Goal: Transaction & Acquisition: Purchase product/service

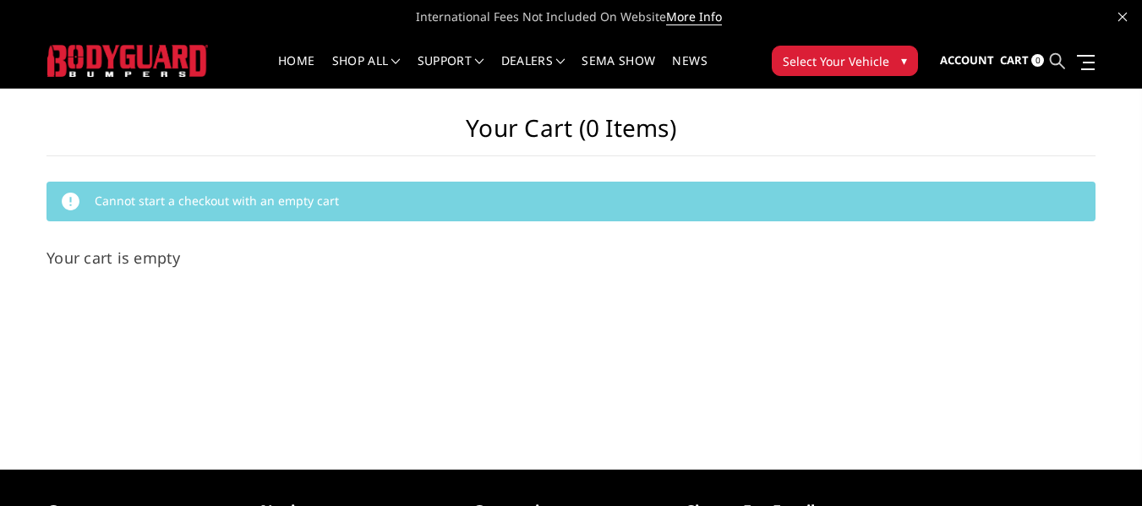
click at [1056, 61] on icon at bounding box center [1057, 60] width 15 height 15
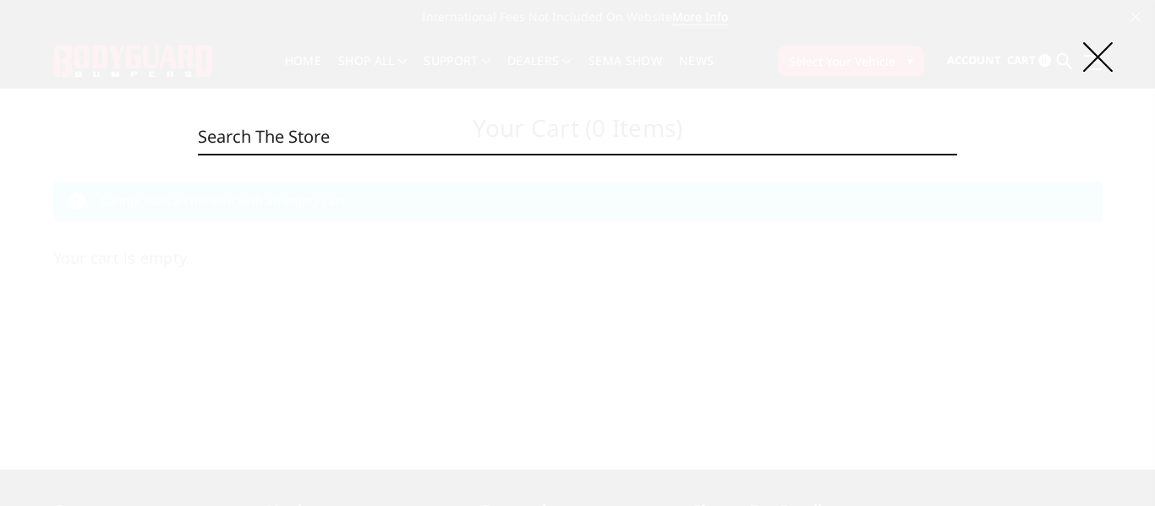
click at [230, 137] on input "Search" at bounding box center [577, 137] width 758 height 34
click at [279, 142] on input "Search" at bounding box center [577, 137] width 758 height 34
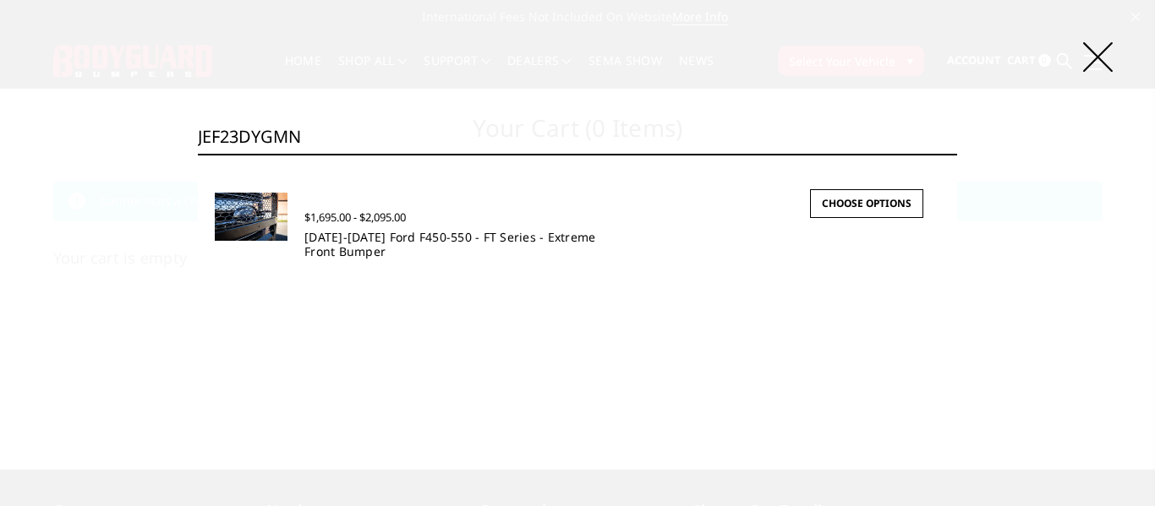
type input "JEF23DYGMN"
click at [376, 238] on link "[DATE]-[DATE] Ford F450-550 - FT Series - Extreme Front Bumper" at bounding box center [449, 244] width 291 height 30
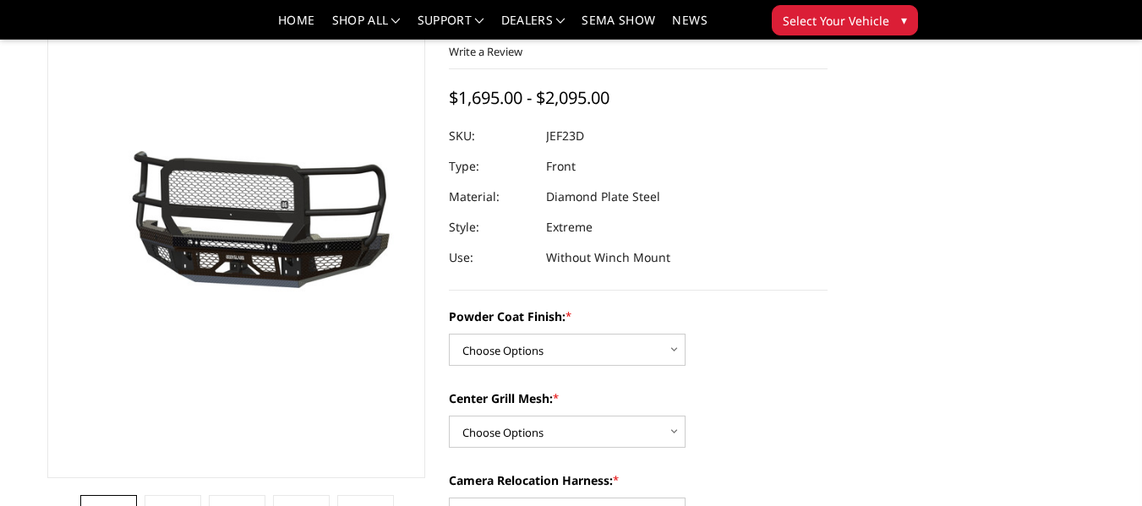
scroll to position [169, 0]
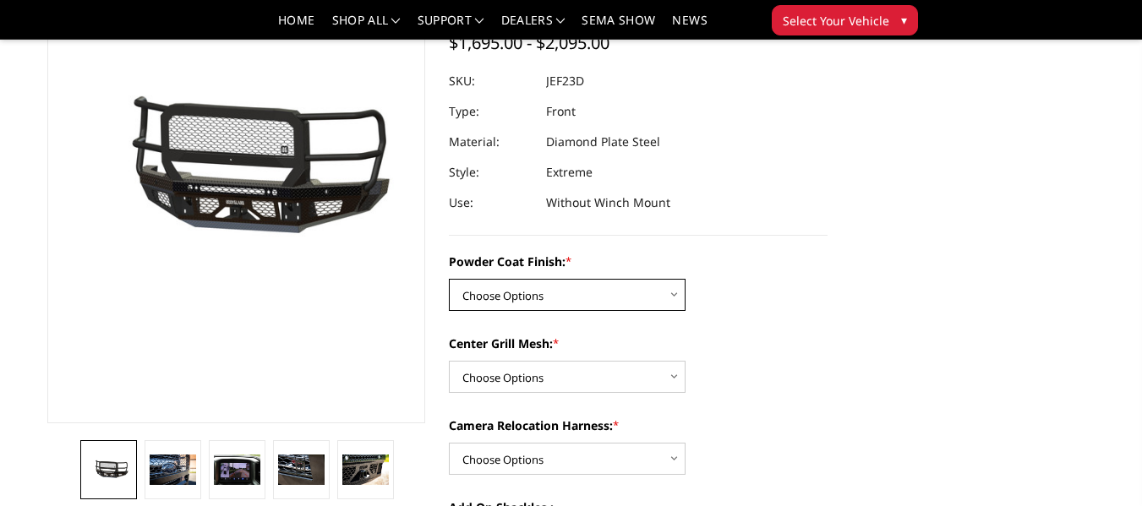
click at [646, 302] on select "Choose Options Bare Metal Gloss Black Powder Coat Textured Black Powder Coat" at bounding box center [567, 295] width 237 height 32
select select "3271"
click at [449, 279] on select "Choose Options Bare Metal Gloss Black Powder Coat Textured Black Powder Coat" at bounding box center [567, 295] width 237 height 32
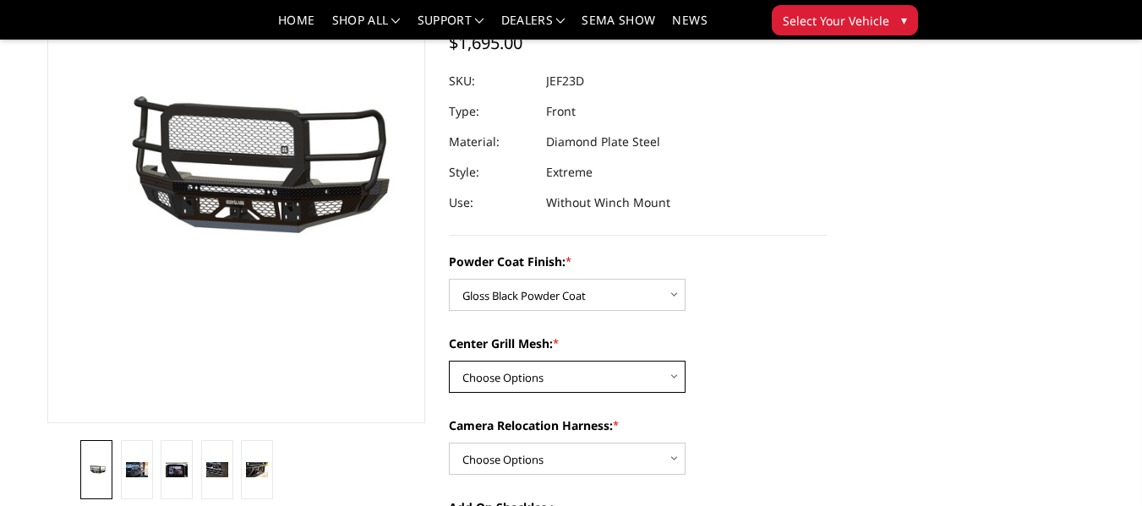
click at [661, 375] on select "Choose Options WITH Expanded Metal in Center Grill WITHOUT Expanded Metal in Ce…" at bounding box center [567, 377] width 237 height 32
click at [655, 382] on select "Choose Options WITH Expanded Metal in Center Grill WITHOUT Expanded Metal in Ce…" at bounding box center [567, 377] width 237 height 32
select select "3273"
click at [449, 361] on select "Choose Options WITH Expanded Metal in Center Grill WITHOUT Expanded Metal in Ce…" at bounding box center [567, 377] width 237 height 32
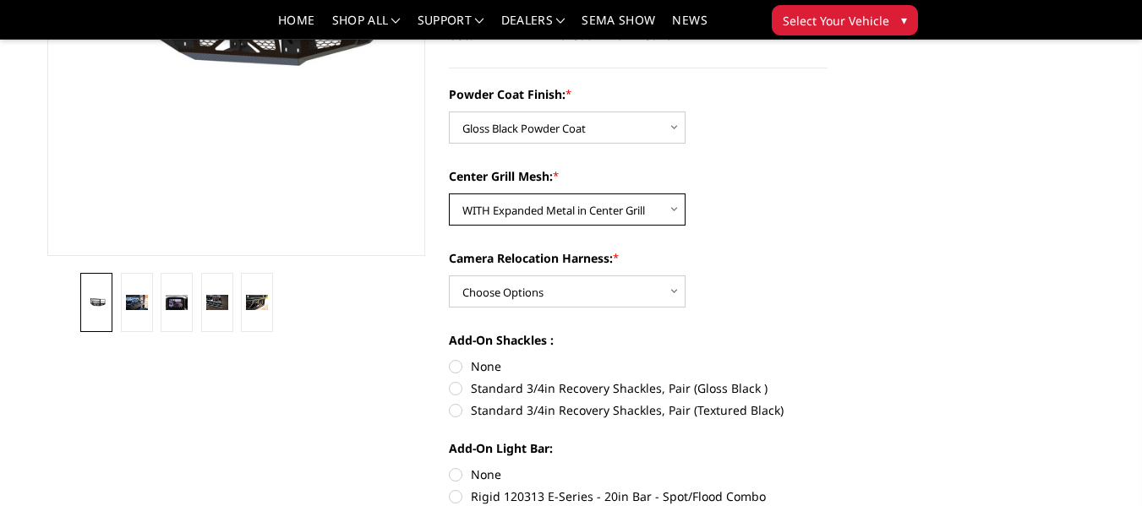
scroll to position [338, 0]
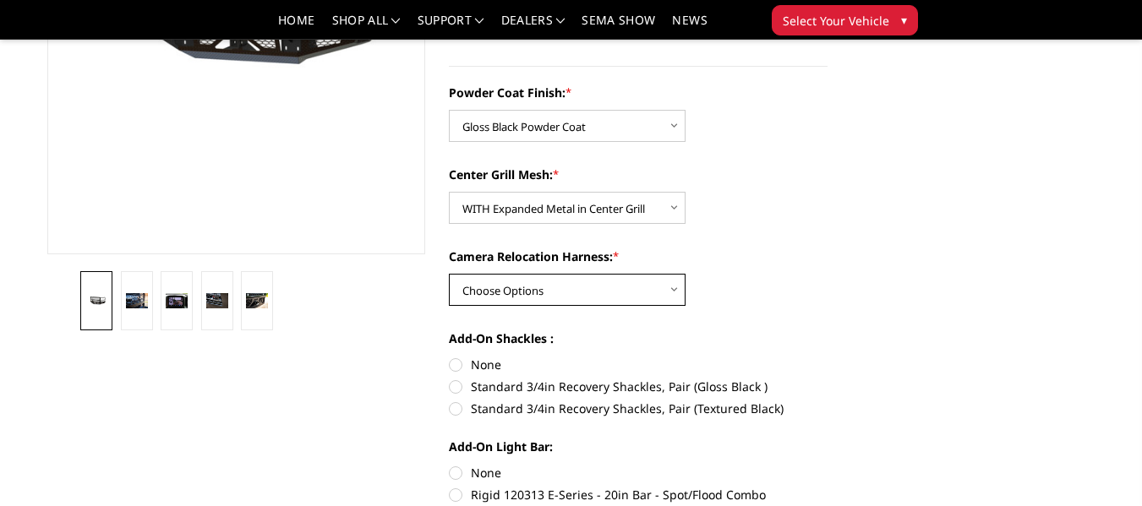
click at [658, 289] on select "Choose Options WITH Camera Relocation Harness WITHOUT Camera Relocation Harness" at bounding box center [567, 290] width 237 height 32
select select "3276"
click at [449, 274] on select "Choose Options WITH Camera Relocation Harness WITHOUT Camera Relocation Harness" at bounding box center [567, 290] width 237 height 32
click at [461, 386] on label "Standard 3/4in Recovery Shackles, Pair (Gloss Black )" at bounding box center [638, 387] width 379 height 18
click at [828, 357] on input "Standard 3/4in Recovery Shackles, Pair (Gloss Black )" at bounding box center [828, 356] width 1 height 1
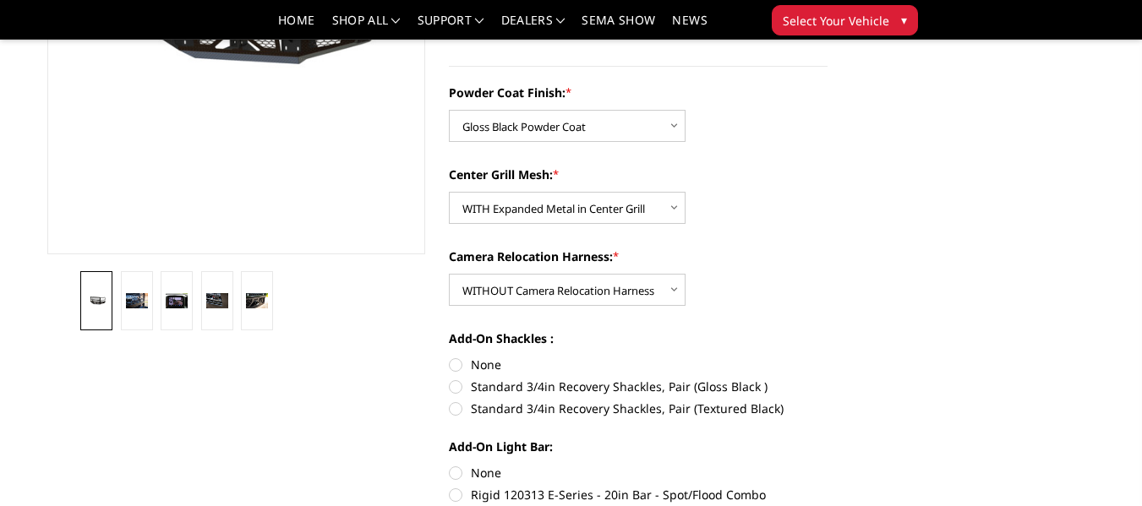
radio input "true"
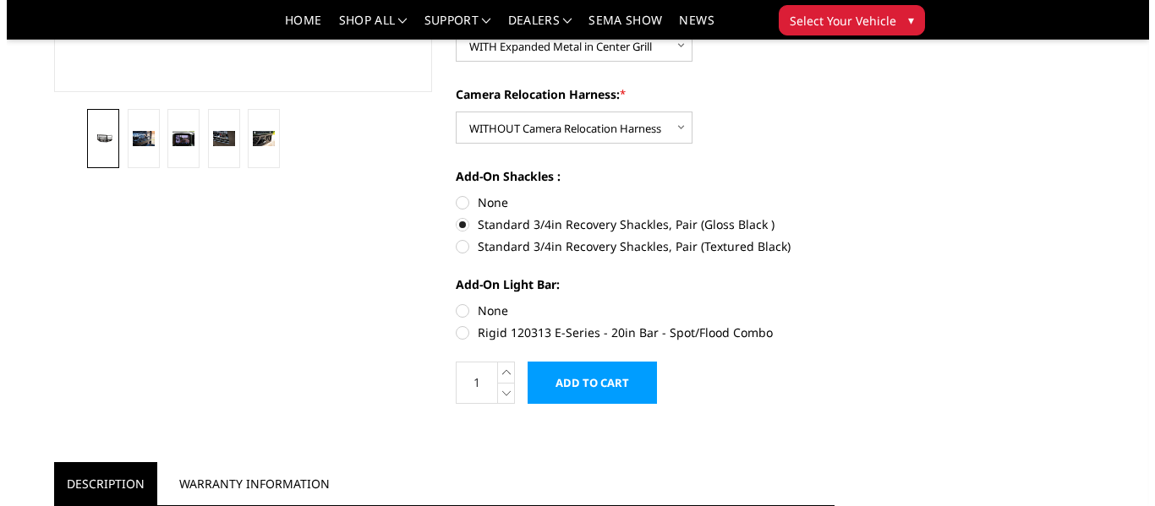
scroll to position [507, 0]
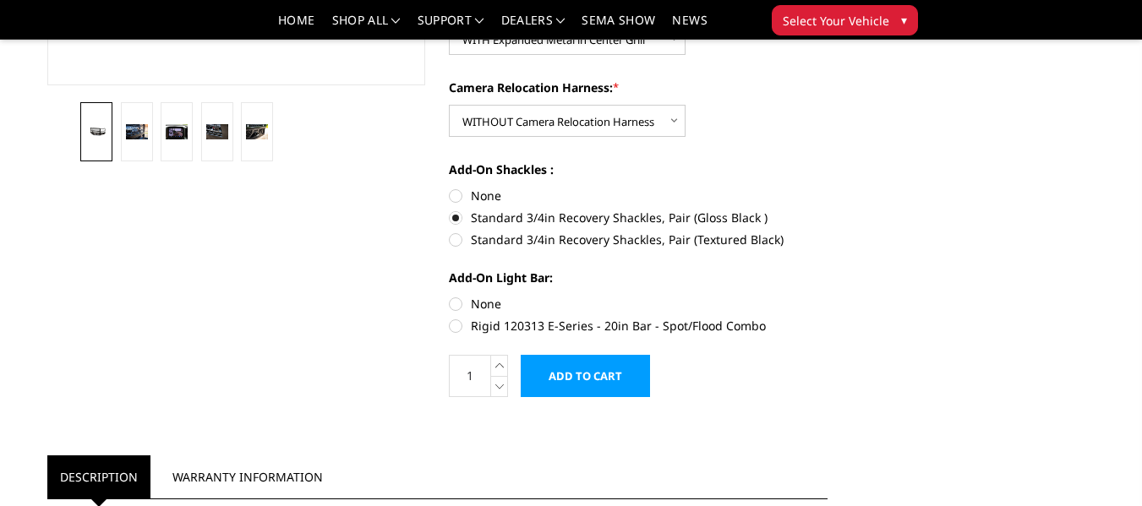
click at [454, 301] on label "None" at bounding box center [638, 304] width 379 height 18
click at [450, 296] on input "None" at bounding box center [449, 295] width 1 height 1
radio input "true"
click at [620, 384] on input "Add to Cart" at bounding box center [585, 376] width 129 height 42
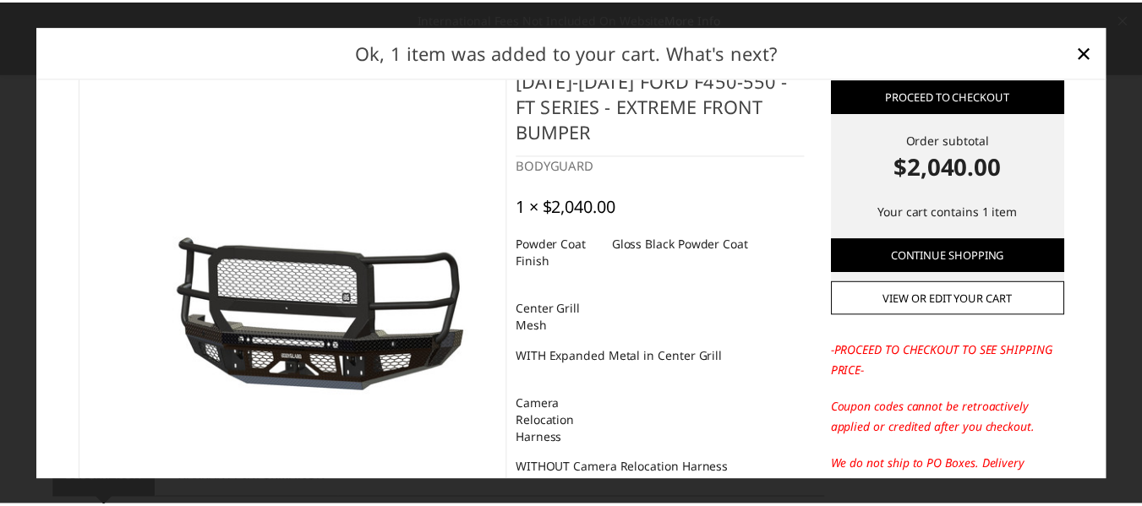
scroll to position [0, 0]
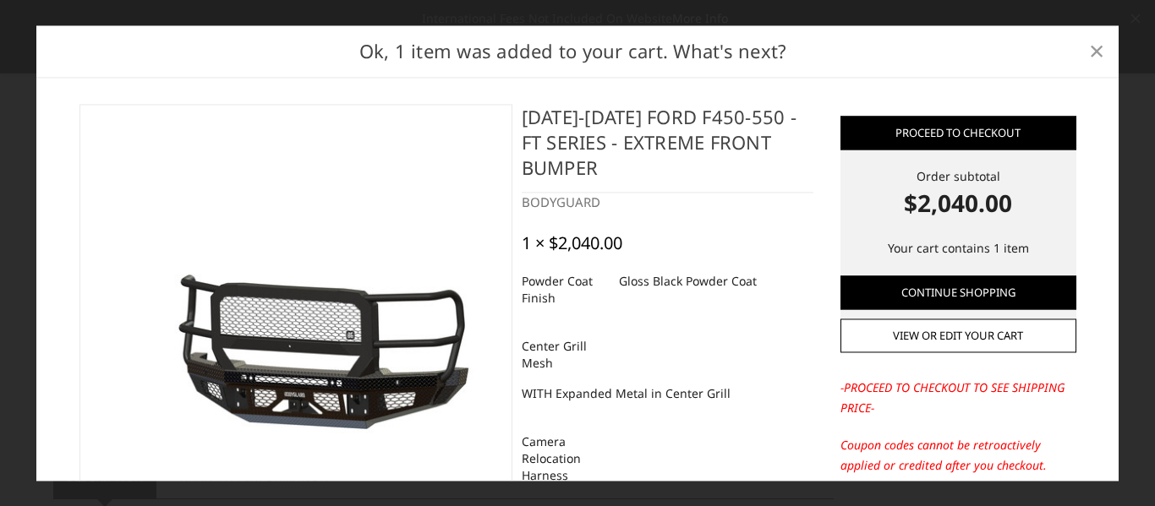
click at [1105, 50] on link "×" at bounding box center [1096, 51] width 27 height 27
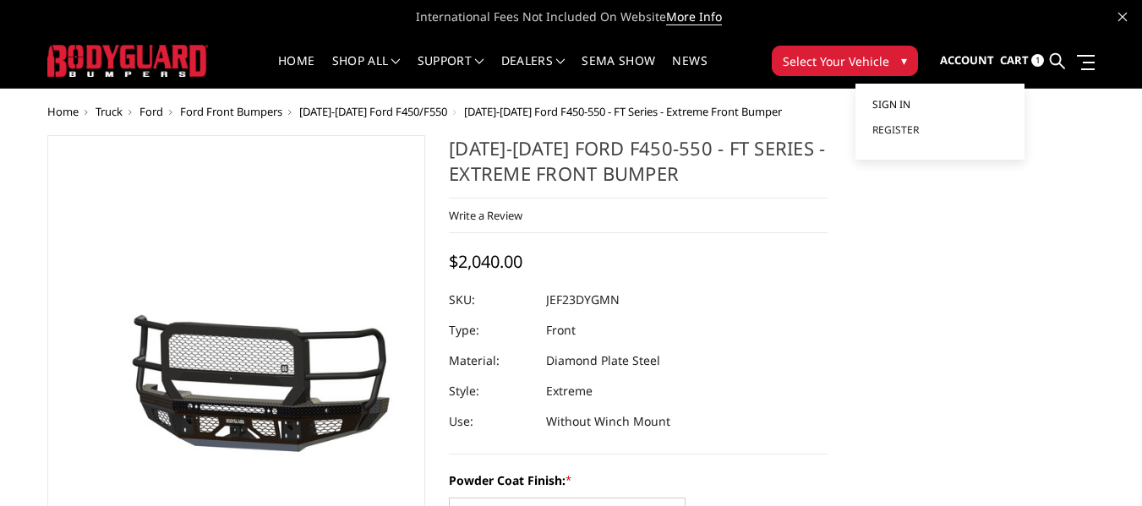
click at [893, 103] on span "Sign in" at bounding box center [891, 104] width 38 height 14
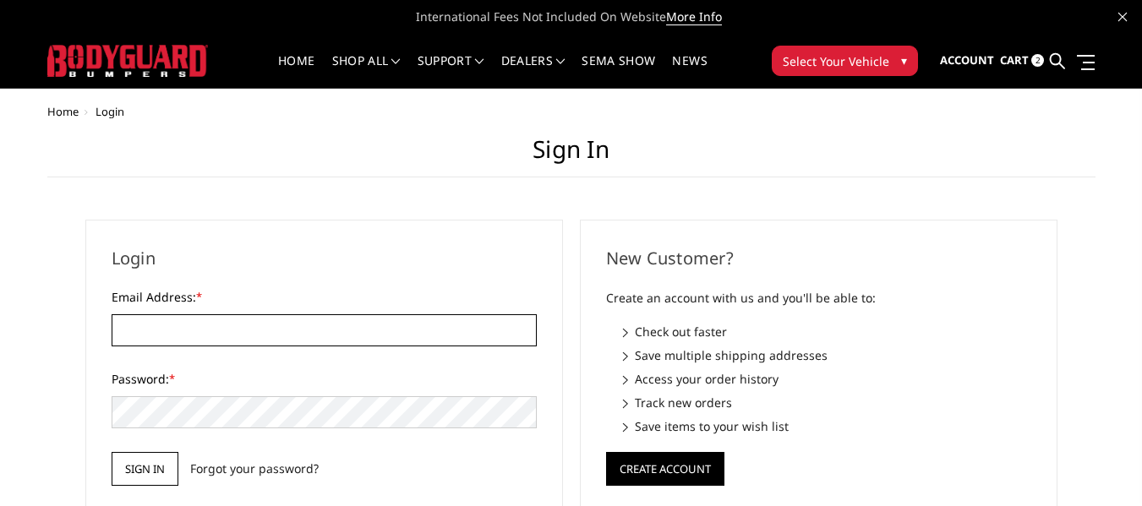
type input "[EMAIL_ADDRESS][DOMAIN_NAME]"
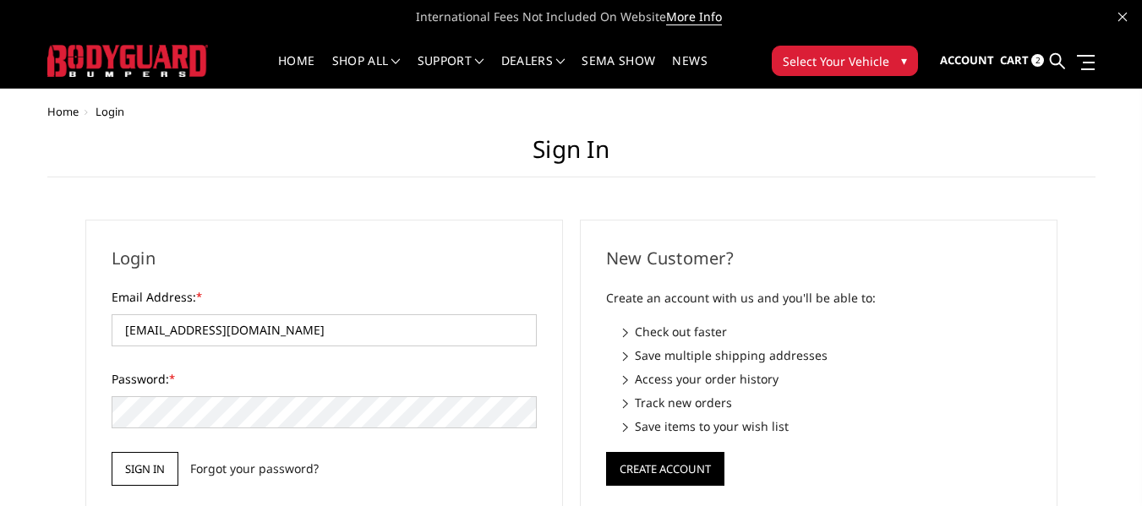
click at [139, 469] on input "Sign in" at bounding box center [145, 469] width 67 height 34
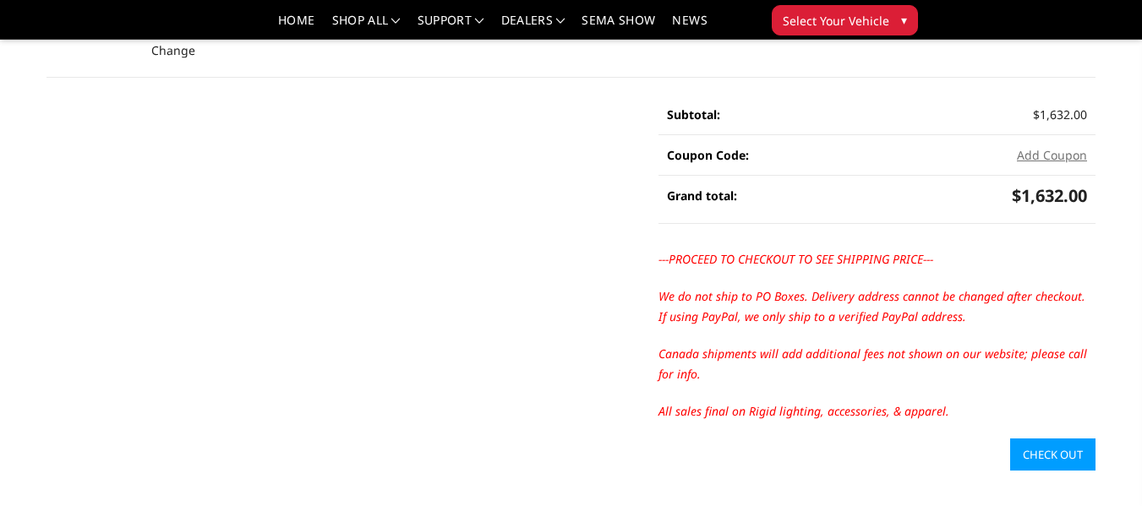
scroll to position [338, 0]
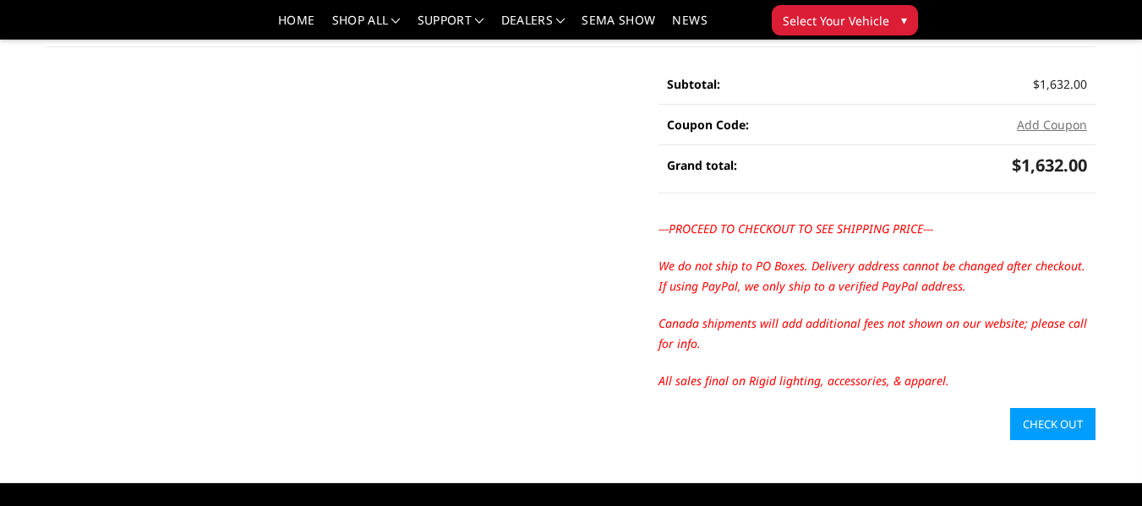
click at [1059, 408] on link "Check out" at bounding box center [1052, 424] width 85 height 32
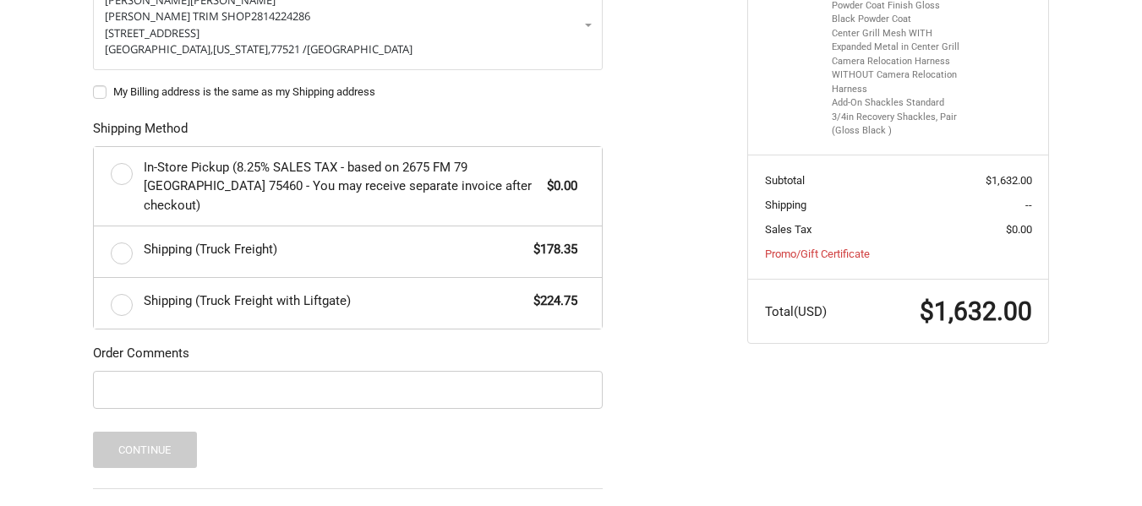
scroll to position [468, 0]
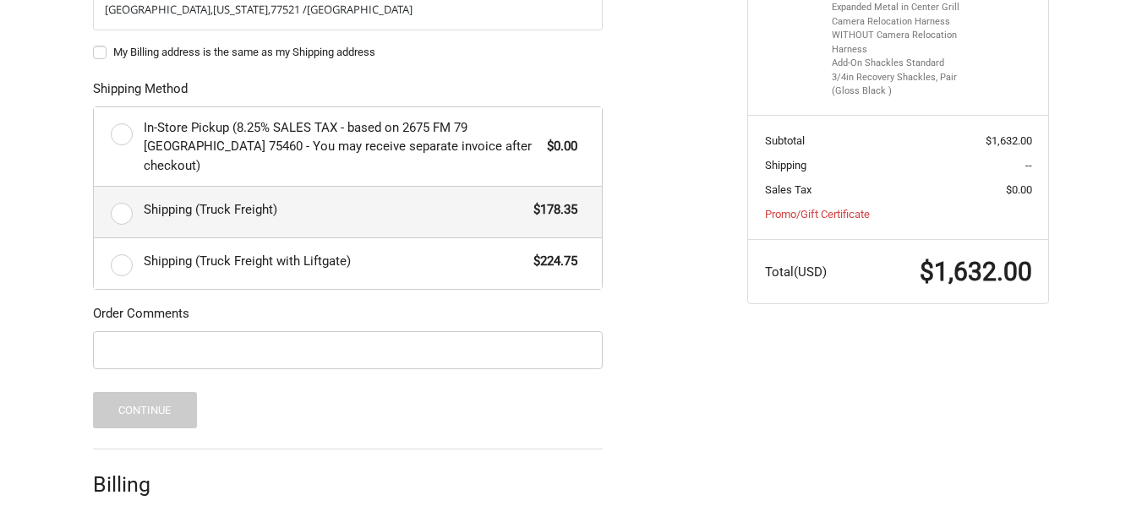
click at [117, 194] on label "Shipping (Truck Freight) $178.35" at bounding box center [348, 212] width 508 height 51
click at [95, 188] on input "Shipping (Truck Freight) $178.35" at bounding box center [94, 187] width 1 height 1
radio input "true"
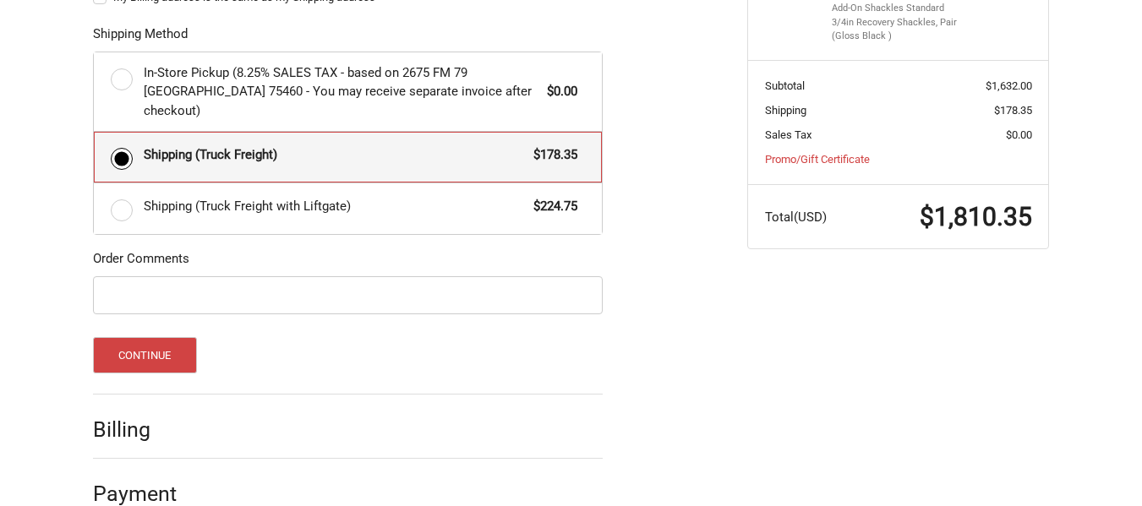
scroll to position [538, 0]
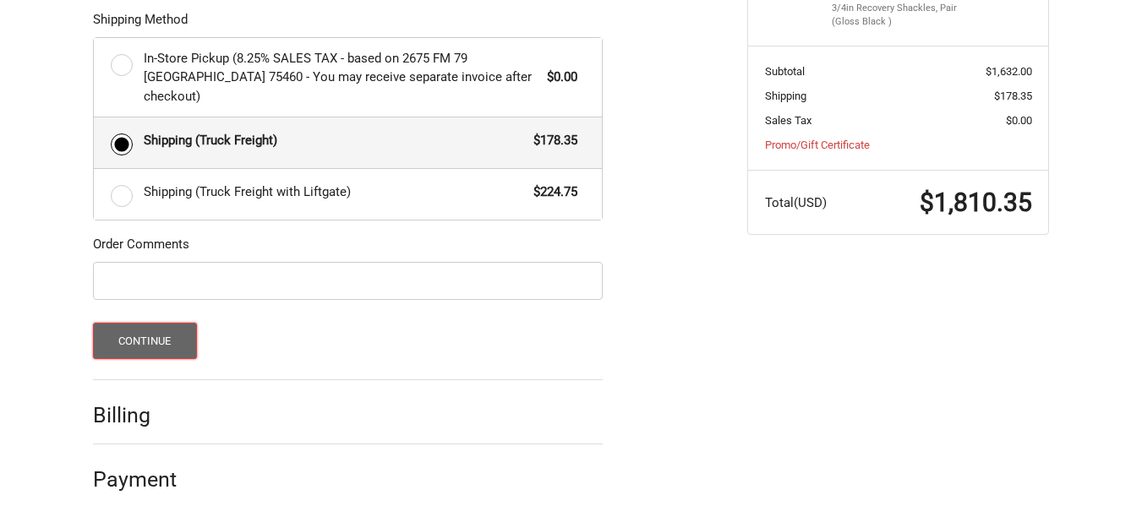
click at [139, 323] on button "Continue" at bounding box center [145, 341] width 104 height 36
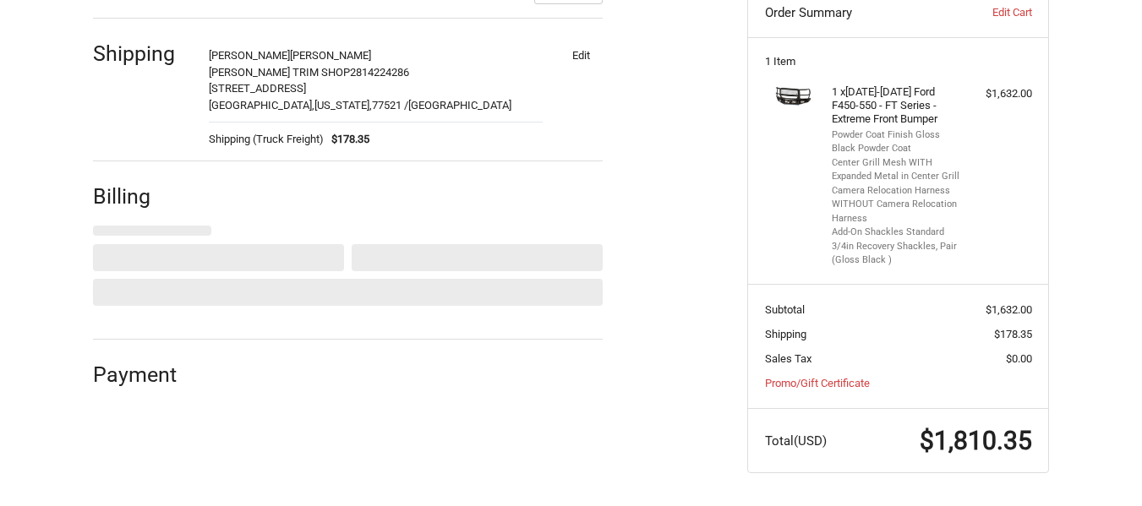
select select "US"
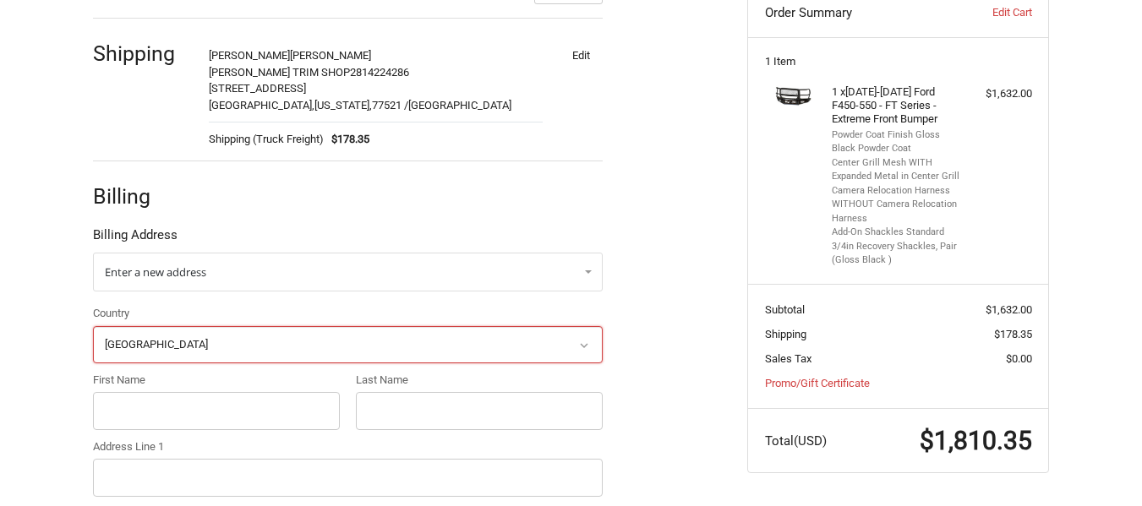
scroll to position [360, 0]
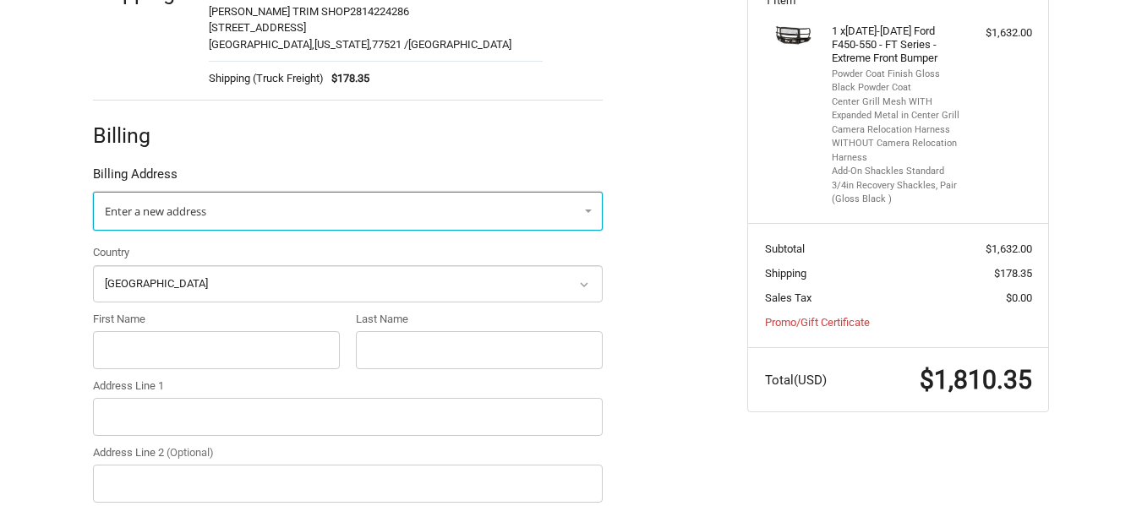
click at [196, 212] on span "Enter a new address" at bounding box center [155, 211] width 101 height 15
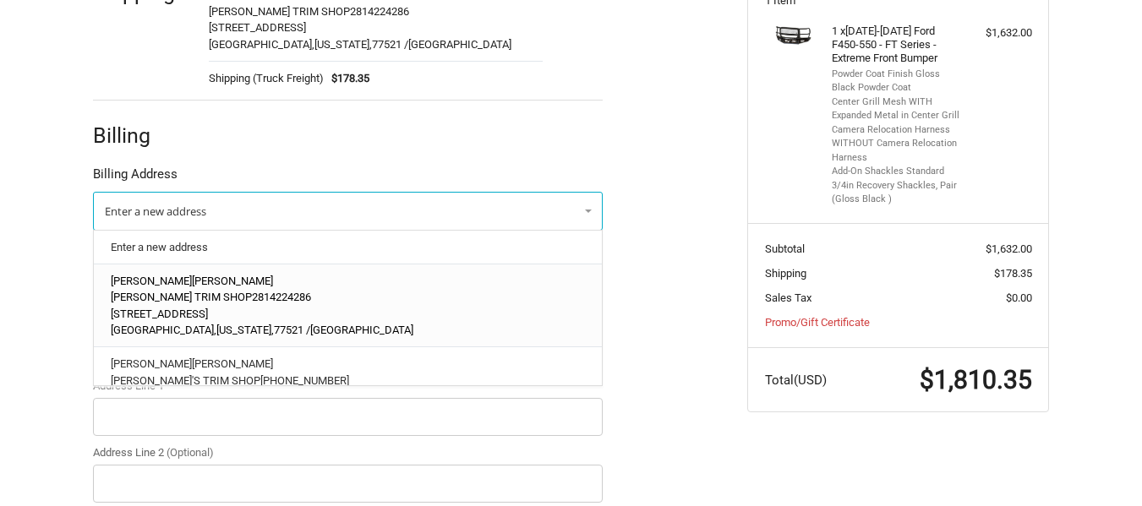
click at [430, 291] on p "JOHNS TRIM SHOP 2814224286" at bounding box center [348, 297] width 475 height 17
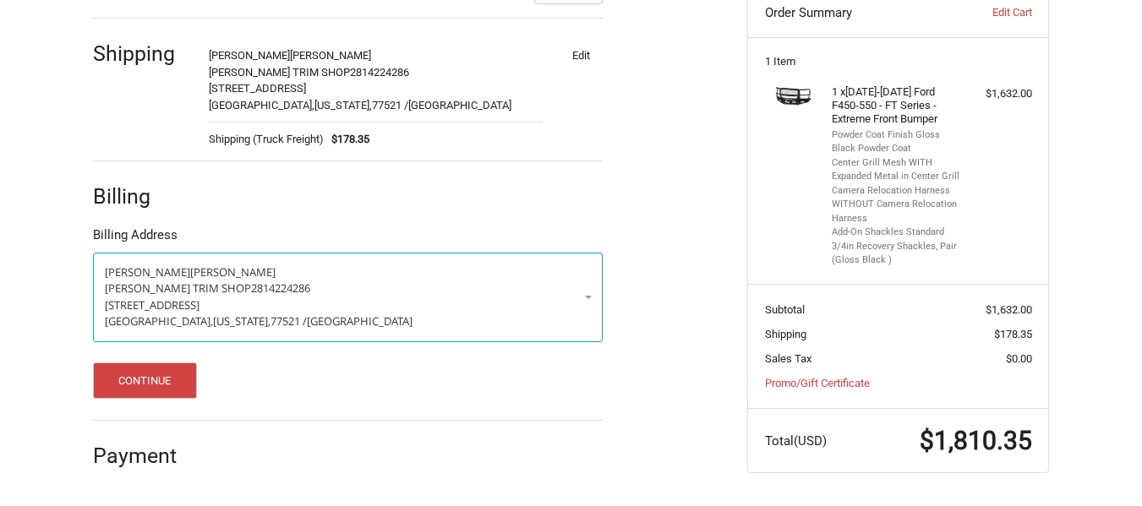
scroll to position [299, 0]
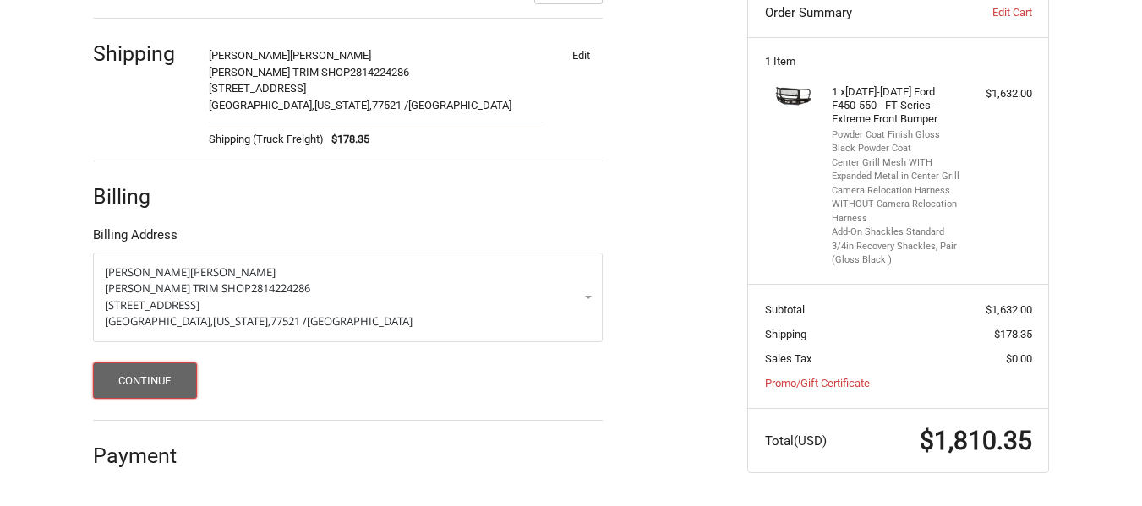
click at [149, 380] on button "Continue" at bounding box center [145, 381] width 104 height 36
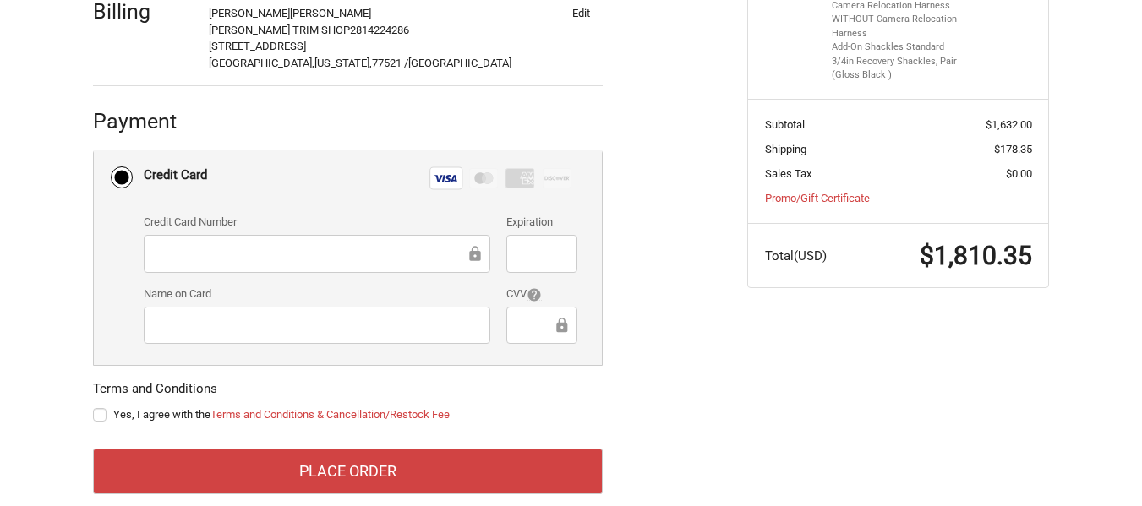
scroll to position [511, 0]
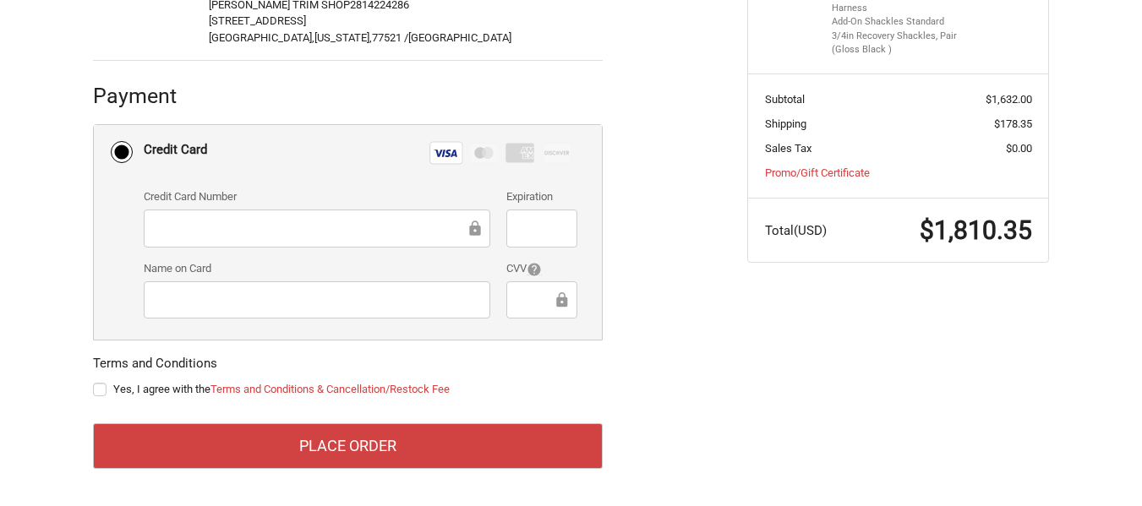
click at [96, 391] on label "Yes, I agree with the Terms and Conditions & Cancellation/Restock Fee" at bounding box center [348, 390] width 510 height 14
click at [94, 382] on input "Yes, I agree with the Terms and Conditions & Cancellation/Restock Fee" at bounding box center [93, 381] width 1 height 1
checkbox input "true"
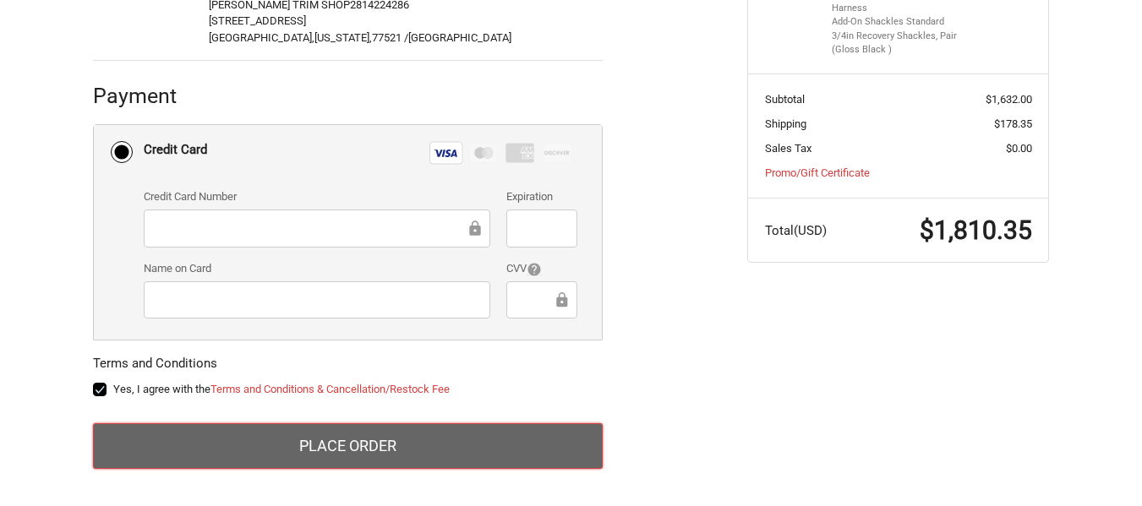
click at [333, 446] on button "Place Order" at bounding box center [348, 446] width 510 height 46
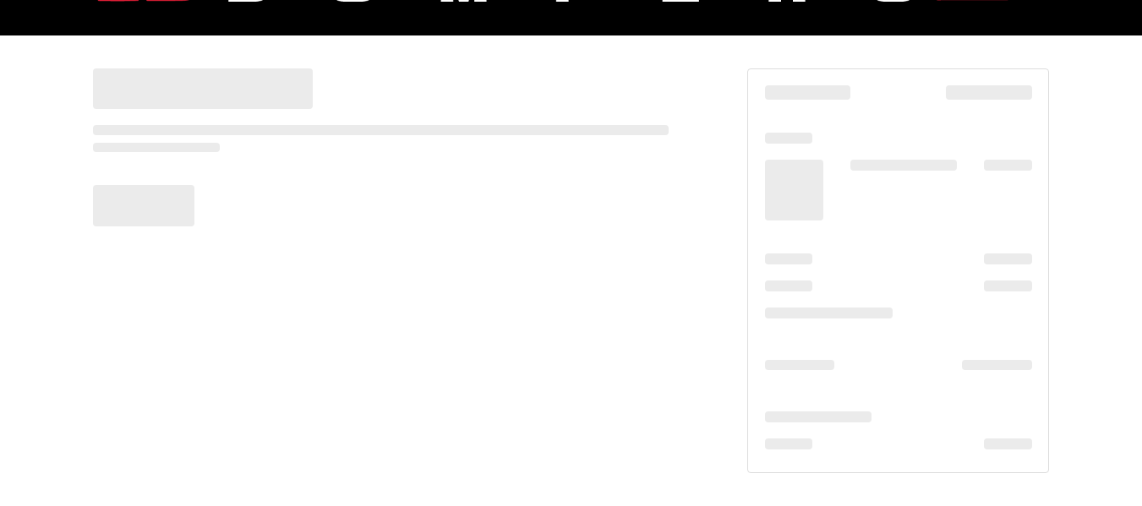
scroll to position [218, 0]
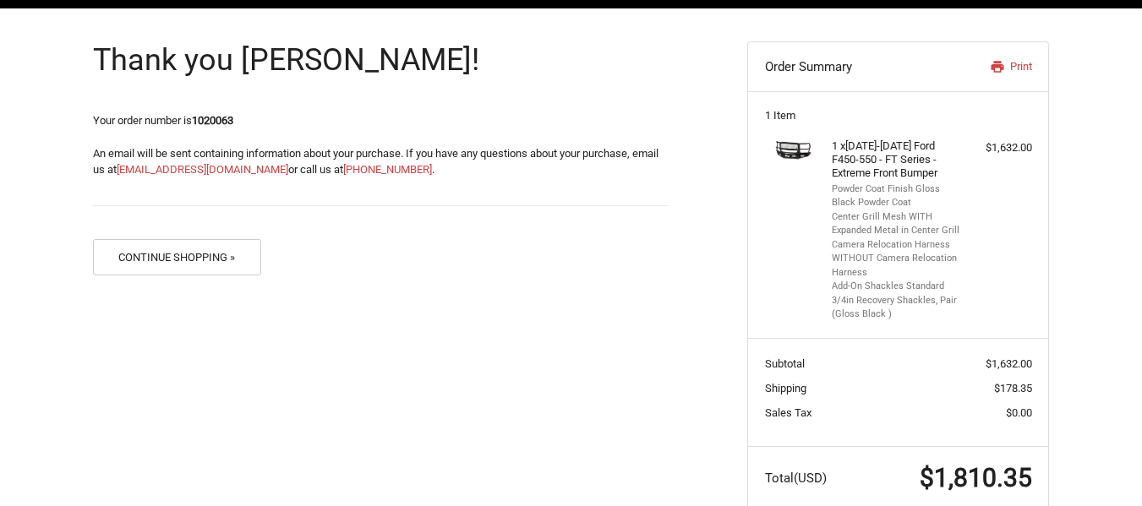
scroll to position [254, 0]
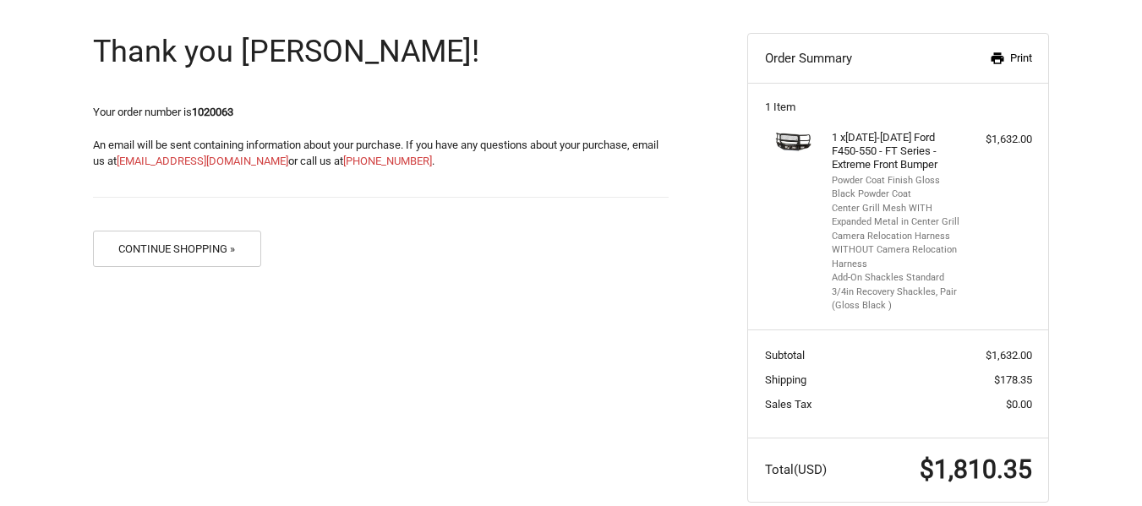
drag, startPoint x: 1022, startPoint y: 57, endPoint x: 883, endPoint y: 452, distance: 418.4
click at [1022, 57] on link "Print" at bounding box center [987, 58] width 87 height 17
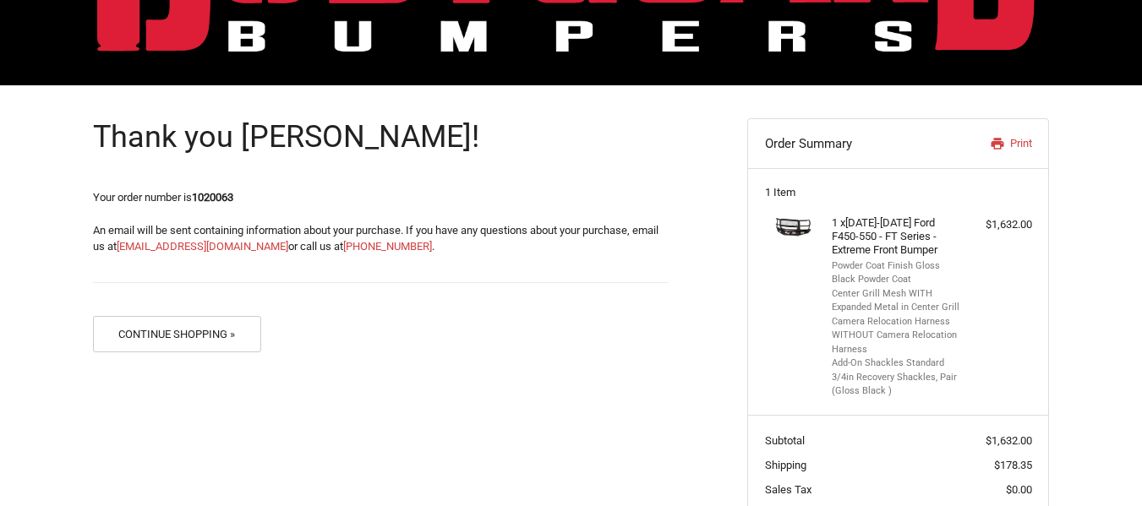
scroll to position [169, 0]
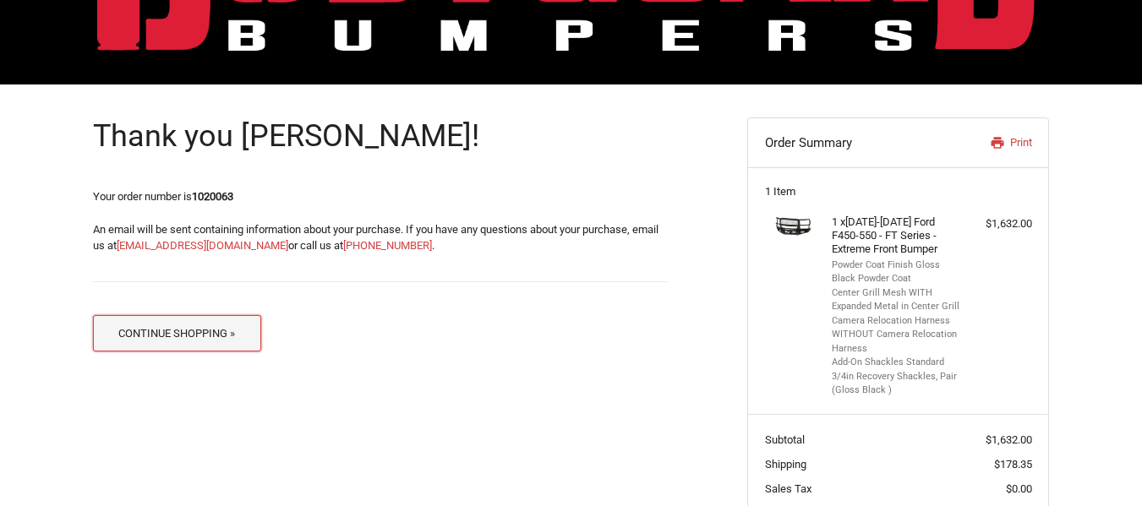
click at [195, 335] on button "Continue Shopping »" at bounding box center [177, 333] width 168 height 36
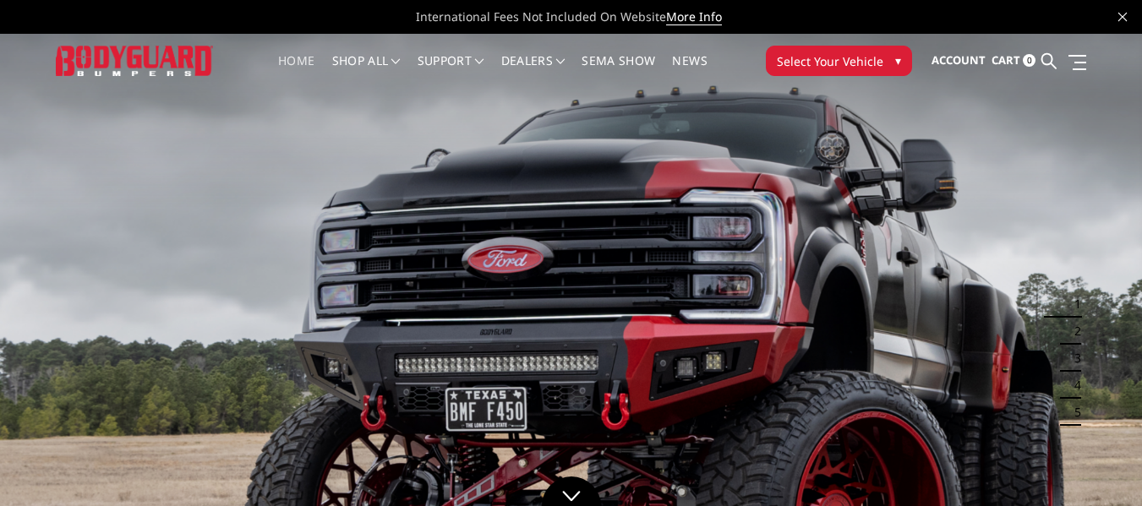
click at [843, 60] on span "Select Your Vehicle" at bounding box center [830, 61] width 107 height 18
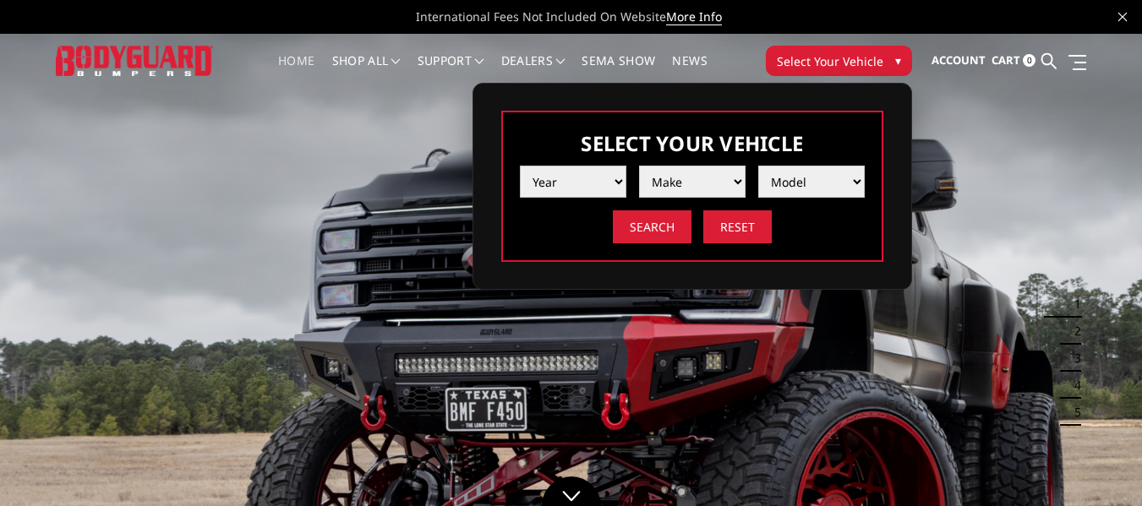
click at [598, 182] on select "Year 2025 2024 2023 2022 2021 2020 2019 2018 2017 2016 2015 2014 2013 2012 2011…" at bounding box center [573, 182] width 107 height 32
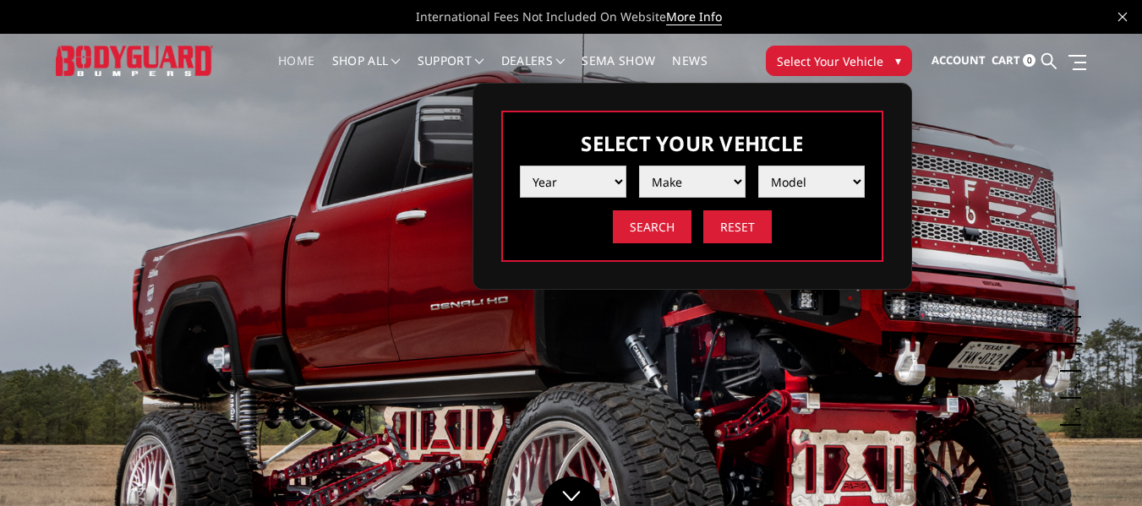
select select "yr_2025"
click at [520, 166] on select "Year 2025 2024 2023 2022 2021 2020 2019 2018 2017 2016 2015 2014 2013 2012 2011…" at bounding box center [573, 182] width 107 height 32
click at [724, 188] on select "Make Chevrolet Ford GMC Ram Toyota" at bounding box center [692, 182] width 107 height 32
select select "mk_ford"
click at [639, 166] on select "Make Chevrolet Ford GMC Ram Toyota" at bounding box center [692, 182] width 107 height 32
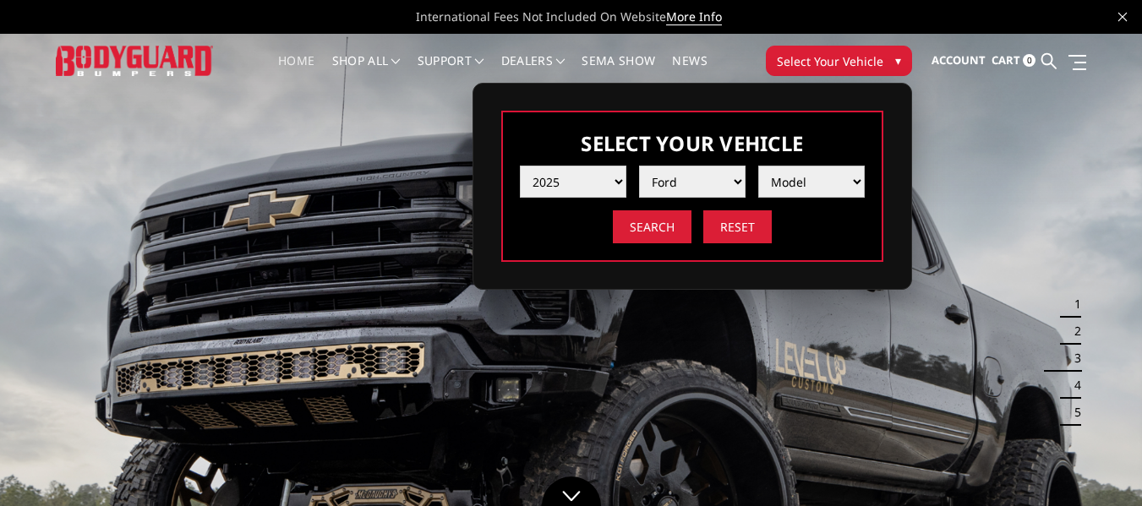
click at [805, 183] on select "Model F150 F150 Raptor F250 / F350 F450 F550" at bounding box center [811, 182] width 107 height 32
select select "md_f450"
click at [758, 166] on select "Model F150 F150 Raptor F250 / F350 F450 F550" at bounding box center [811, 182] width 107 height 32
click at [653, 220] on input "Search" at bounding box center [652, 226] width 79 height 33
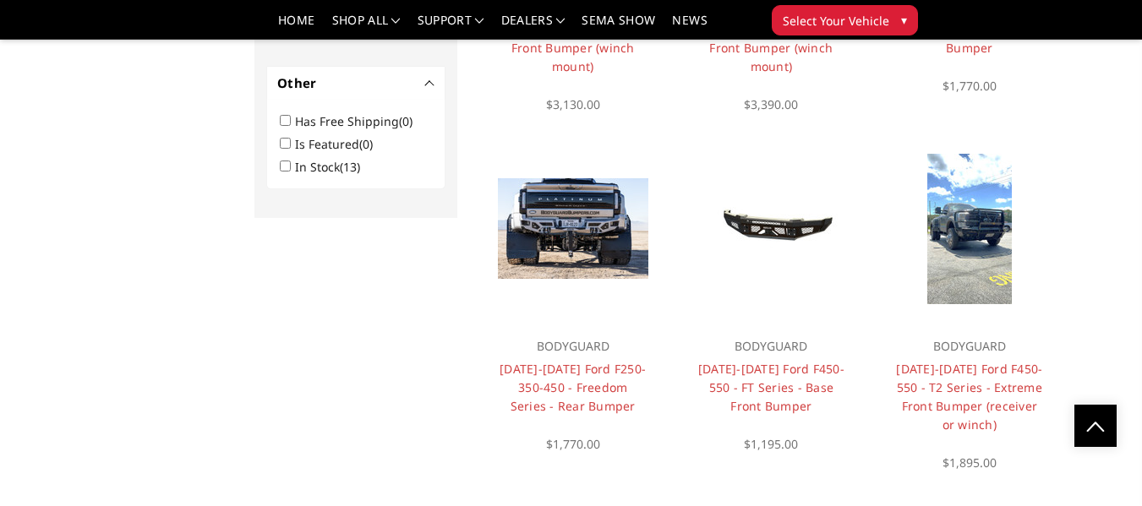
scroll to position [1150, 0]
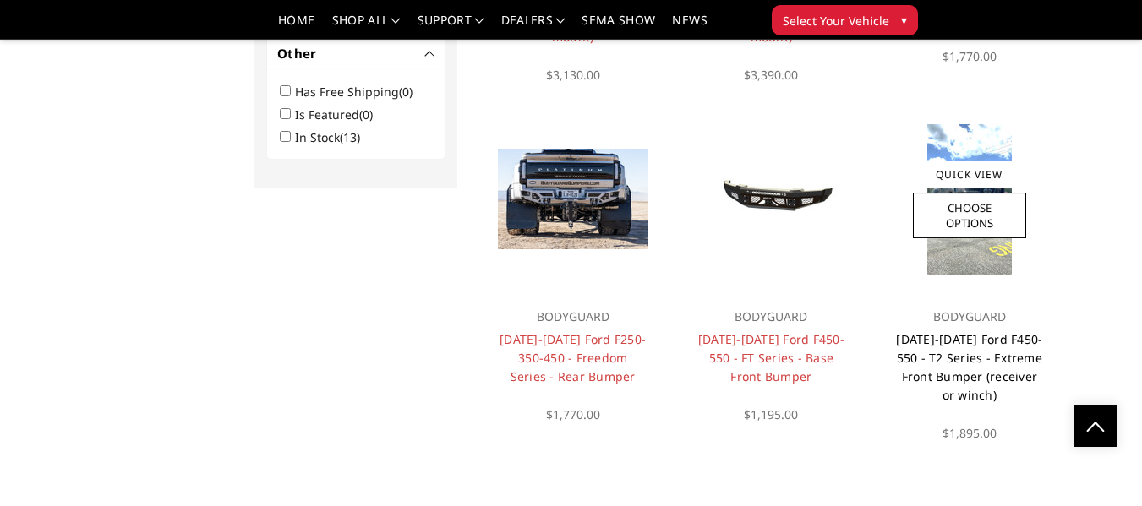
click at [964, 343] on link "2023-2026 Ford F450-550 - T2 Series - Extreme Front Bumper (receiver or winch)" at bounding box center [969, 367] width 146 height 72
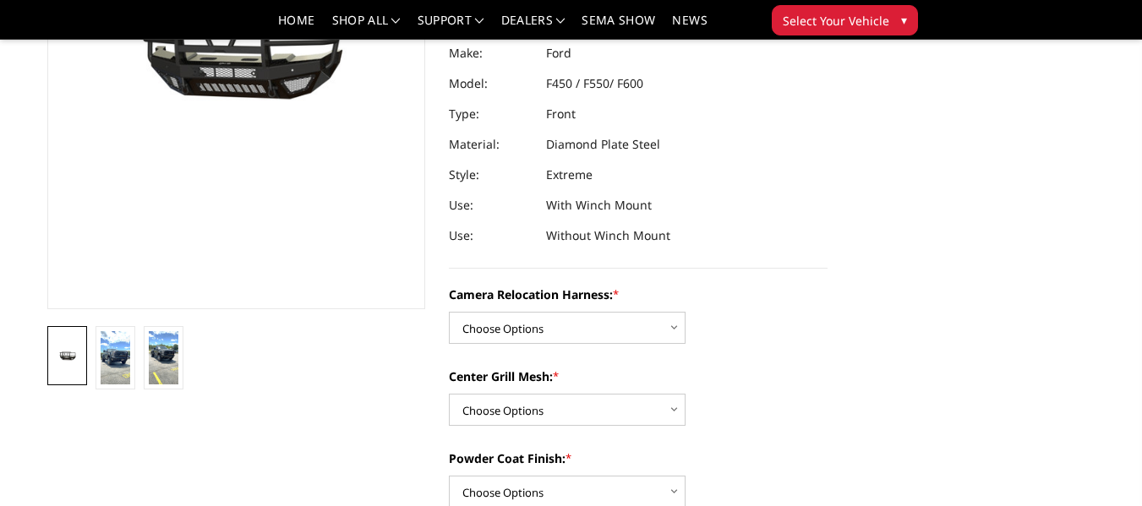
scroll to position [254, 0]
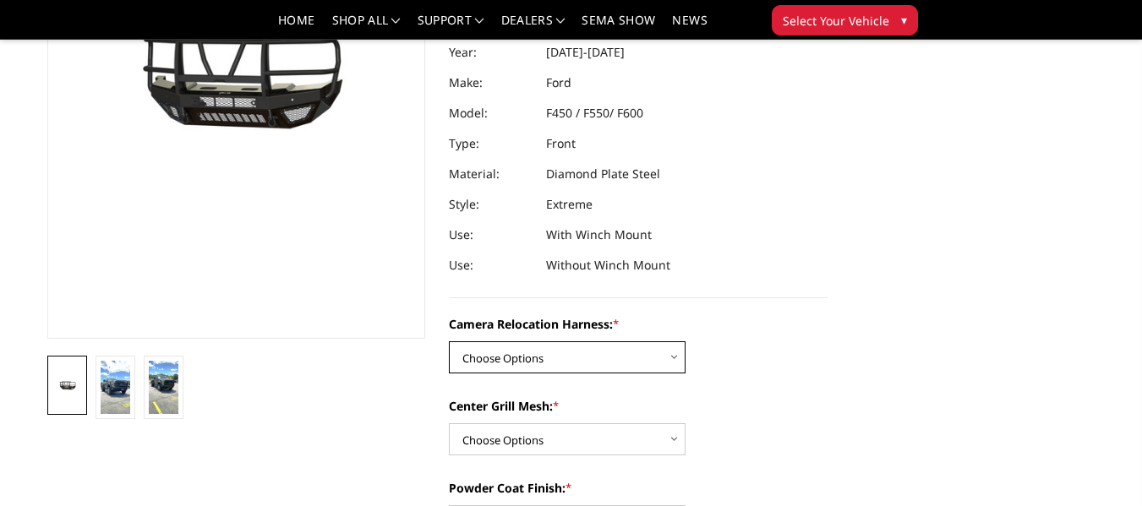
click at [666, 360] on select "Choose Options Without camera harness With camera harness" at bounding box center [567, 357] width 237 height 32
select select "3765"
click at [449, 341] on select "Choose Options Without camera harness With camera harness" at bounding box center [567, 357] width 237 height 32
click at [663, 441] on select "Choose Options Without expanded metal With expanded metal" at bounding box center [567, 439] width 237 height 32
select select "3762"
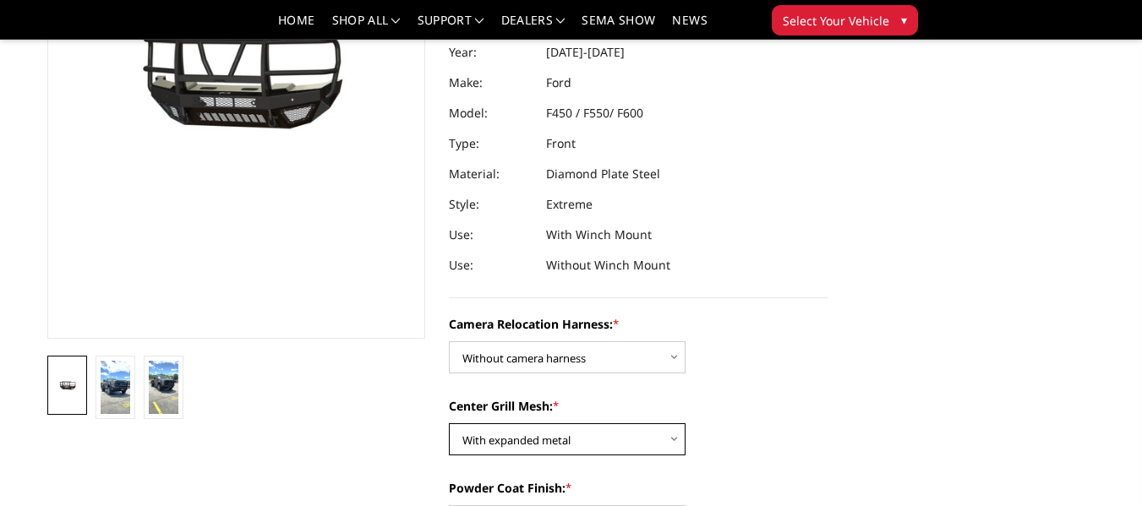
click at [449, 423] on select "Choose Options Without expanded metal With expanded metal" at bounding box center [567, 439] width 237 height 32
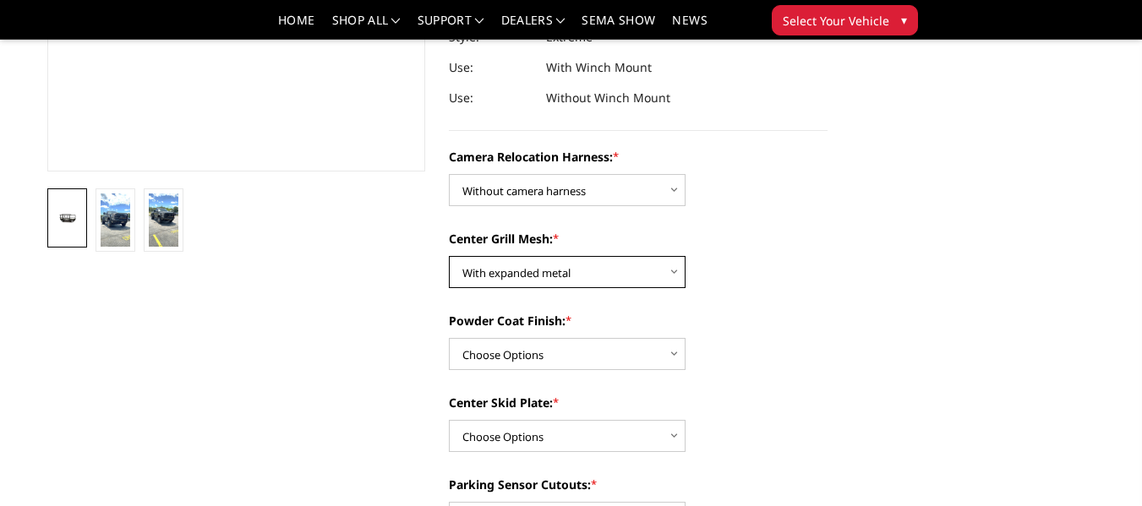
scroll to position [423, 0]
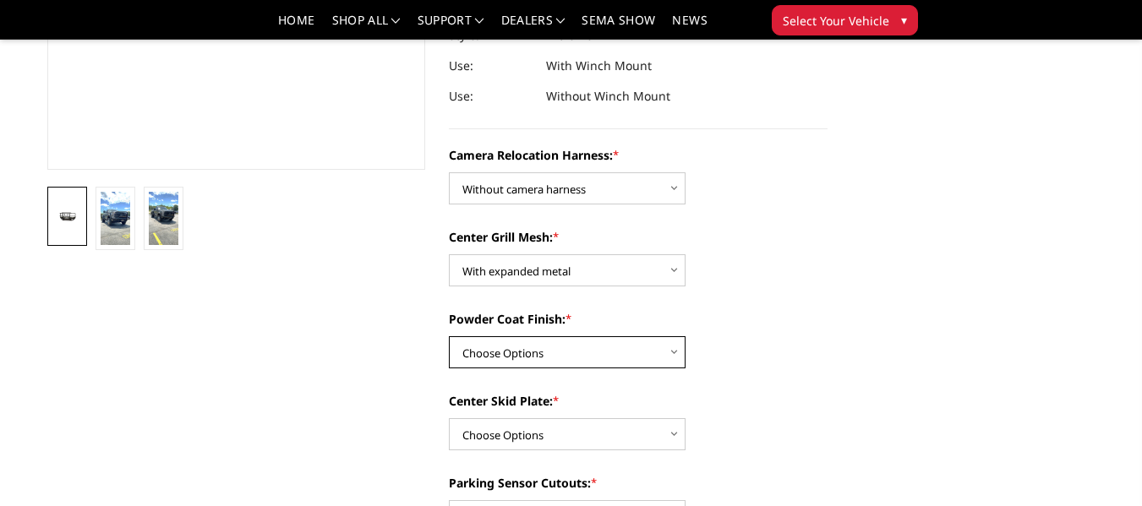
click at [637, 344] on select "Choose Options Textured Black Powder Coat Gloss Black Powder Coat Bare Metal" at bounding box center [567, 352] width 237 height 32
select select "3760"
click at [449, 336] on select "Choose Options Textured Black Powder Coat Gloss Black Powder Coat Bare Metal" at bounding box center [567, 352] width 237 height 32
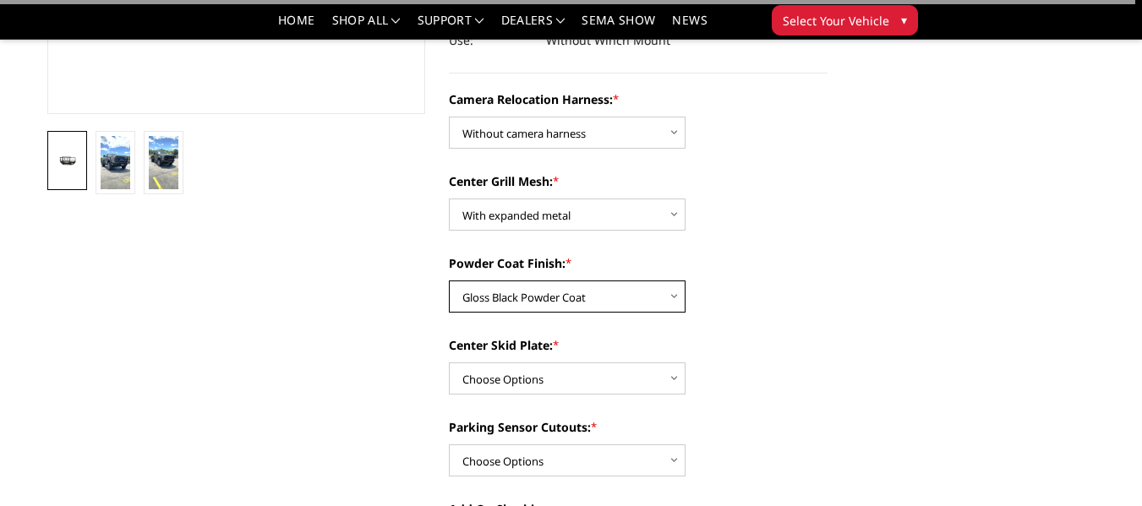
scroll to position [592, 0]
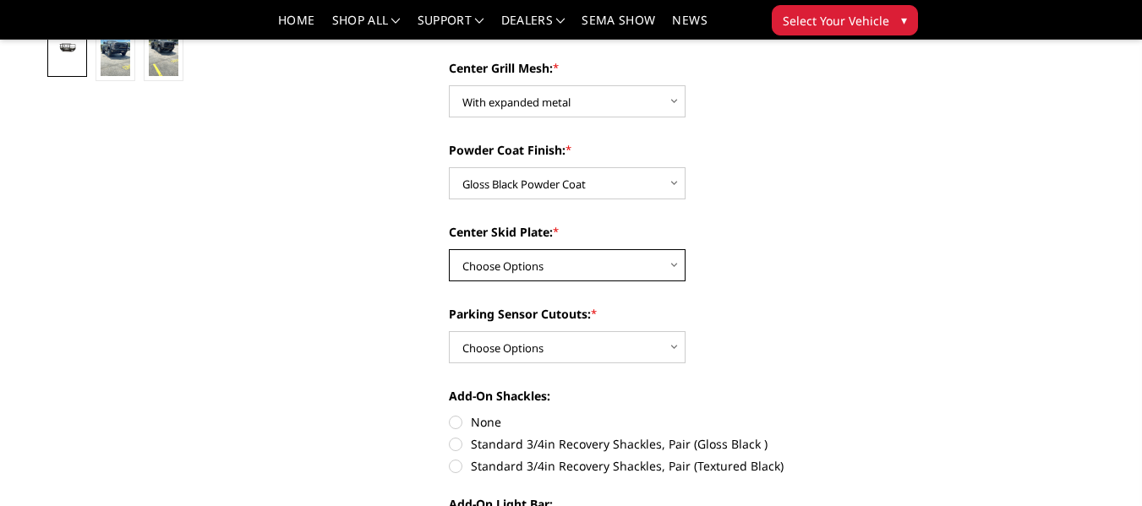
click at [653, 265] on select "Choose Options Winch Mount Skid Plate Standard Skid Plate (included) 2" Receive…" at bounding box center [567, 265] width 237 height 32
select select "3756"
click at [449, 249] on select "Choose Options Winch Mount Skid Plate Standard Skid Plate (included) 2" Receive…" at bounding box center [567, 265] width 237 height 32
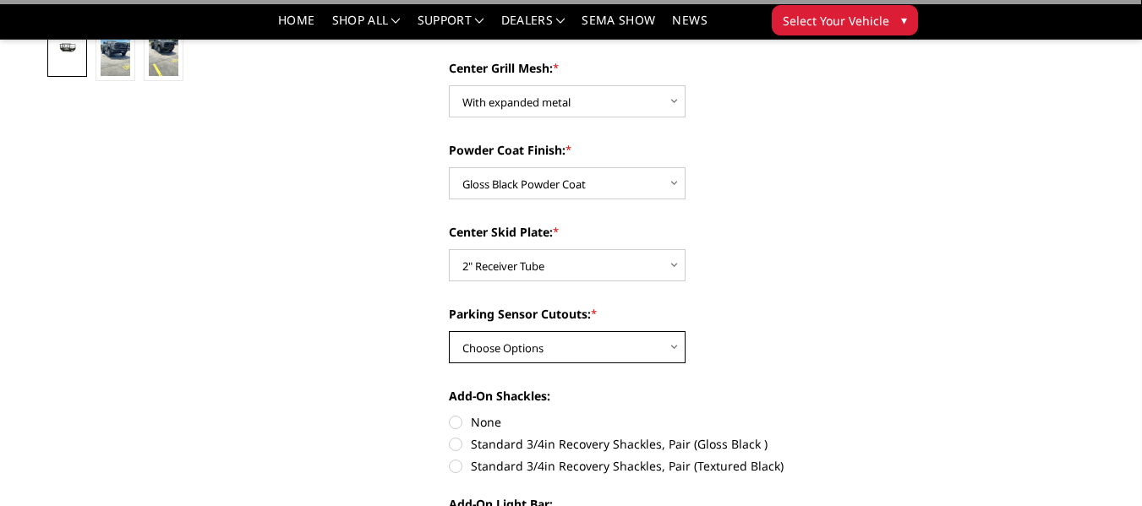
click at [649, 344] on select "Choose Options Yes - With Parking Sensor Cutouts" at bounding box center [567, 347] width 237 height 32
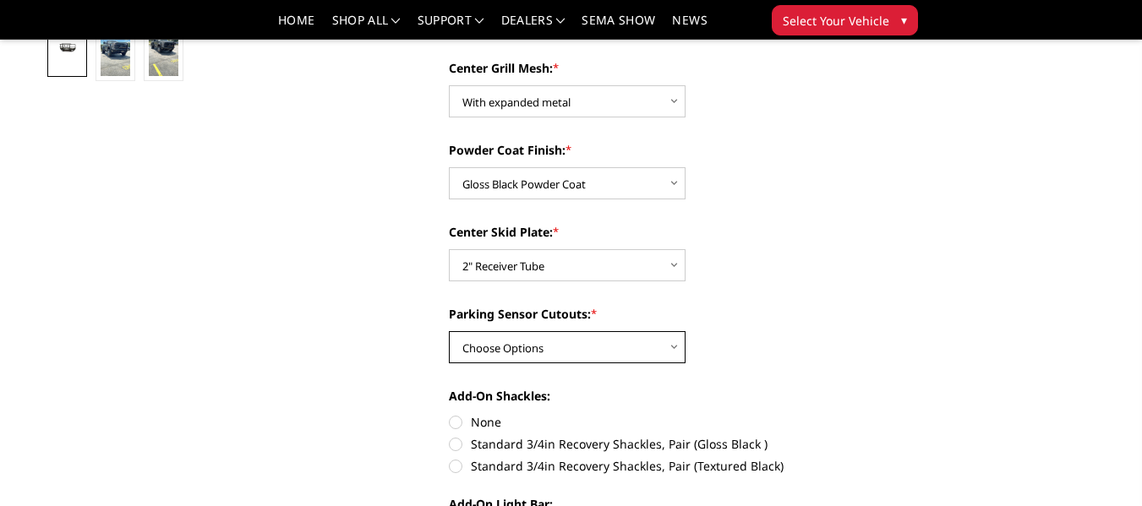
select select "3755"
click at [449, 331] on select "Choose Options Yes - With Parking Sensor Cutouts" at bounding box center [567, 347] width 237 height 32
click at [454, 440] on label "Standard 3/4in Recovery Shackles, Pair (Gloss Black )" at bounding box center [638, 444] width 379 height 18
click at [828, 414] on input "Standard 3/4in Recovery Shackles, Pair (Gloss Black )" at bounding box center [828, 413] width 1 height 1
radio input "true"
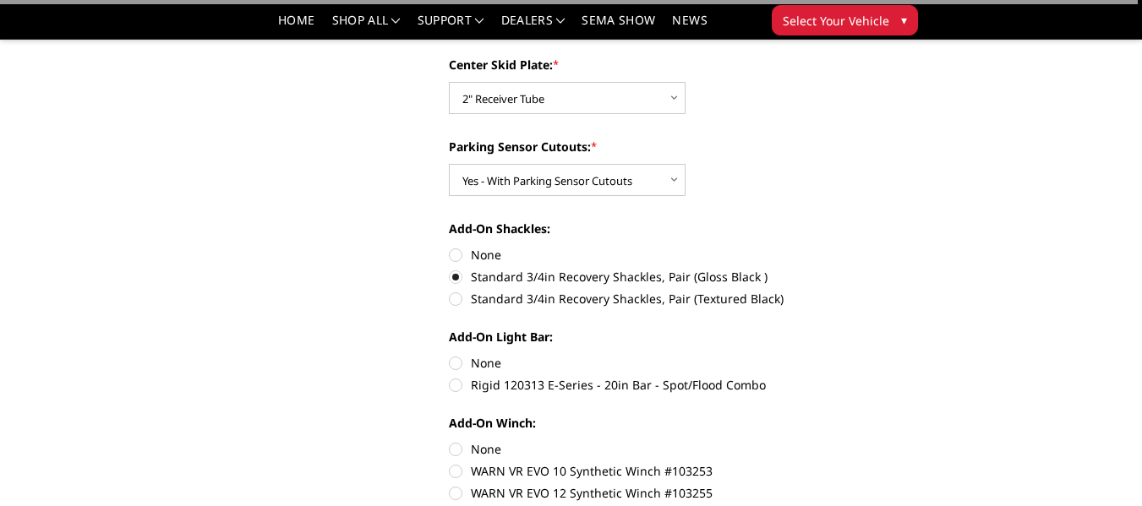
scroll to position [761, 0]
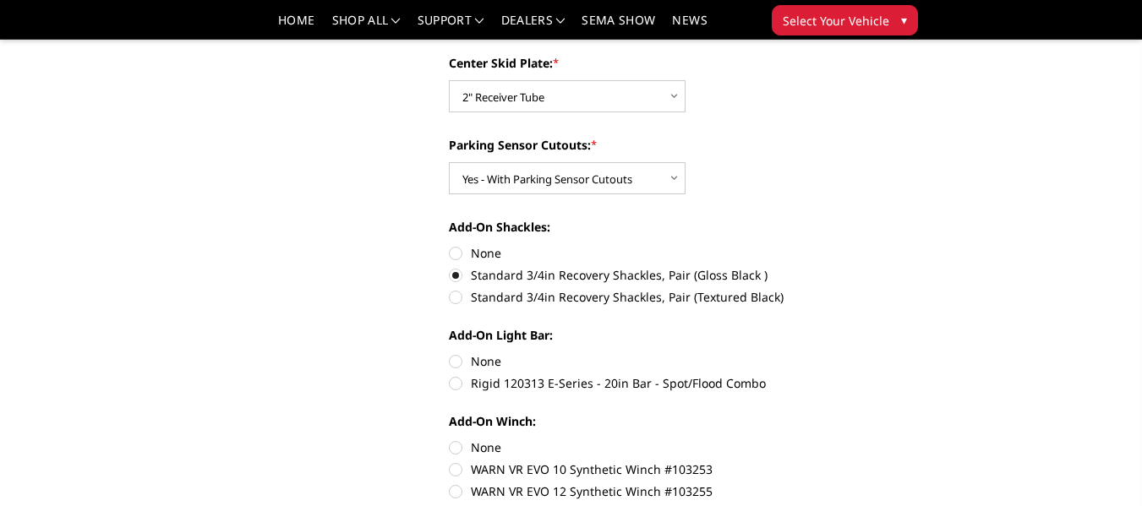
drag, startPoint x: 452, startPoint y: 358, endPoint x: 482, endPoint y: 354, distance: 29.8
click at [454, 358] on label "None" at bounding box center [638, 361] width 379 height 18
click at [450, 353] on input "None" at bounding box center [449, 352] width 1 height 1
radio input "true"
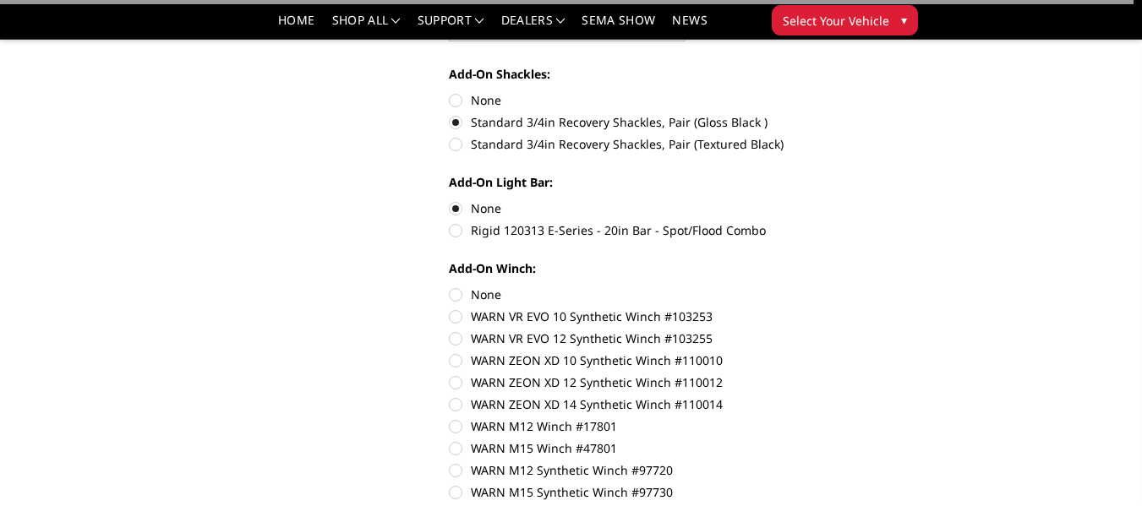
scroll to position [930, 0]
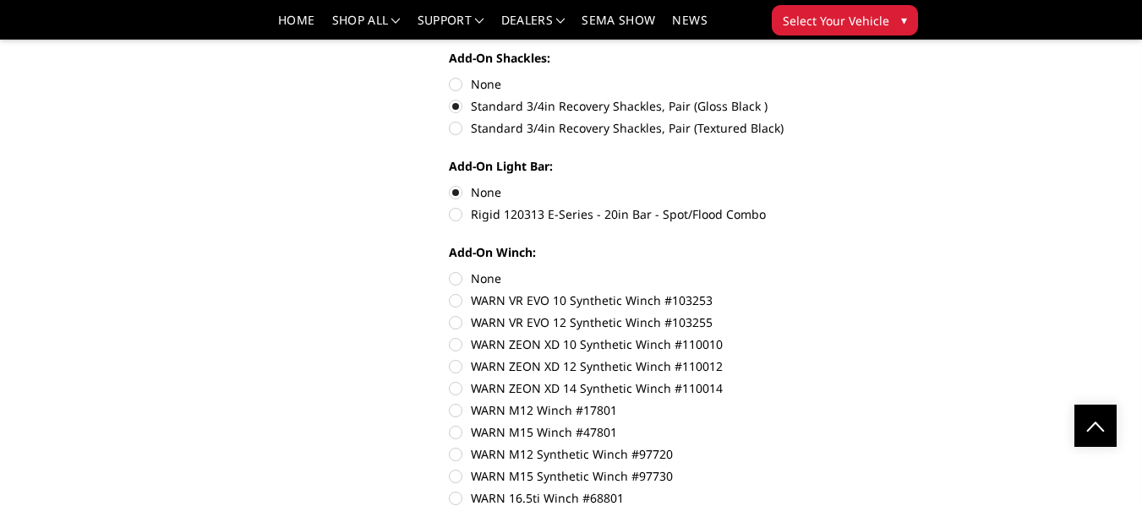
click at [454, 274] on label "None" at bounding box center [638, 279] width 379 height 18
click at [450, 270] on input "None" at bounding box center [449, 270] width 1 height 1
radio input "true"
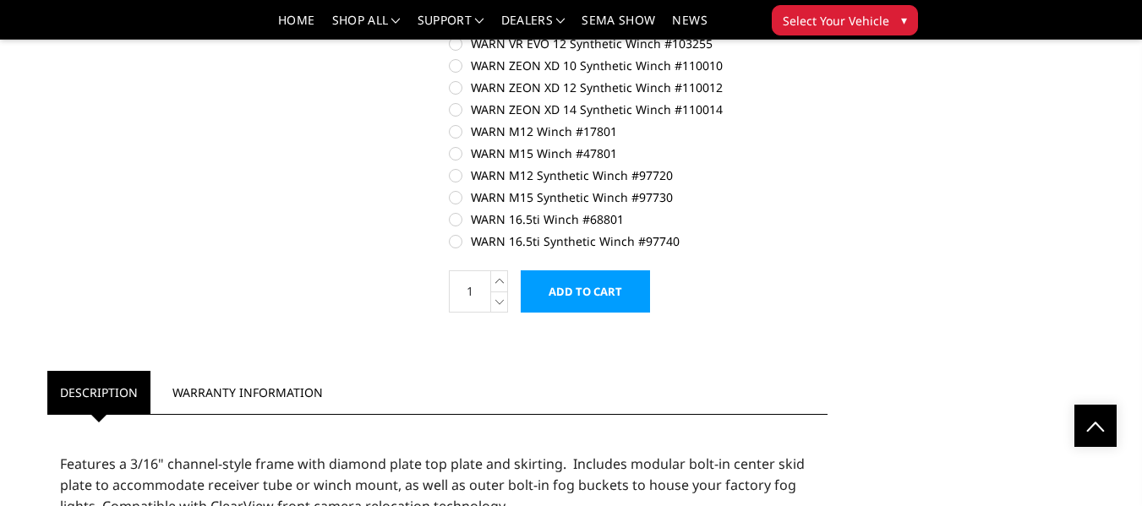
scroll to position [1268, 0]
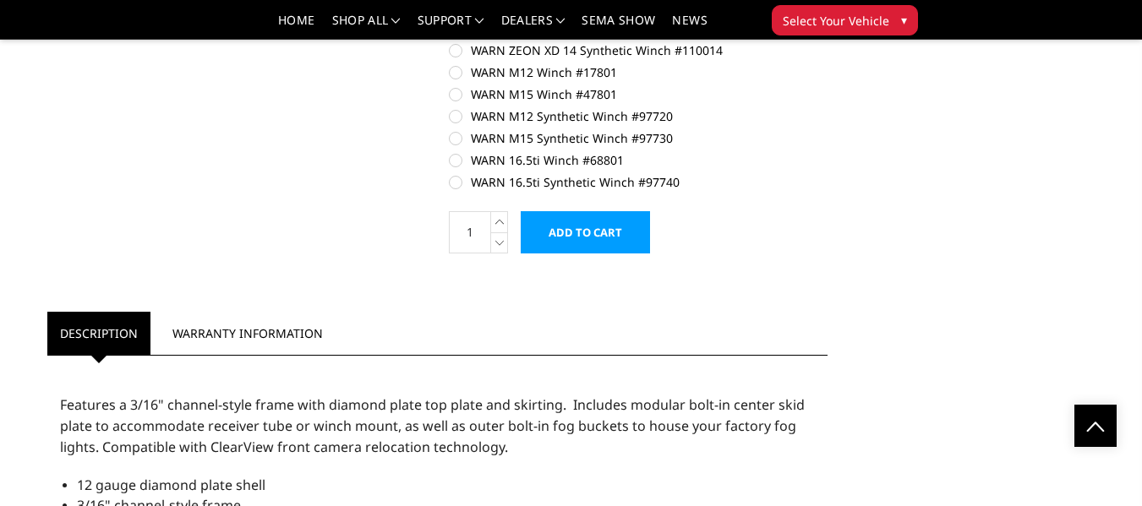
click at [597, 242] on input "Add to Cart" at bounding box center [585, 232] width 129 height 42
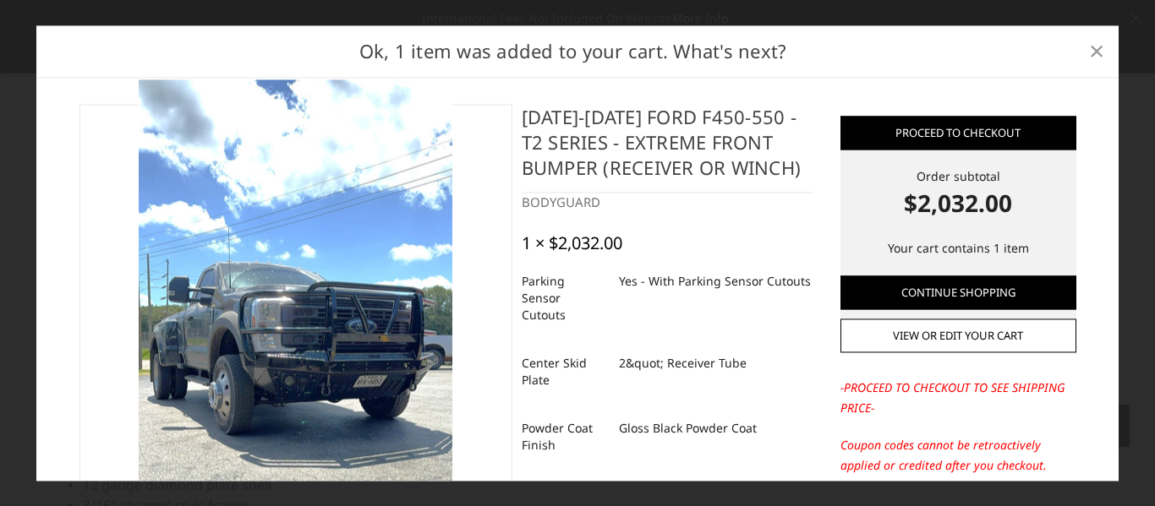
click at [1095, 47] on span "×" at bounding box center [1096, 51] width 15 height 36
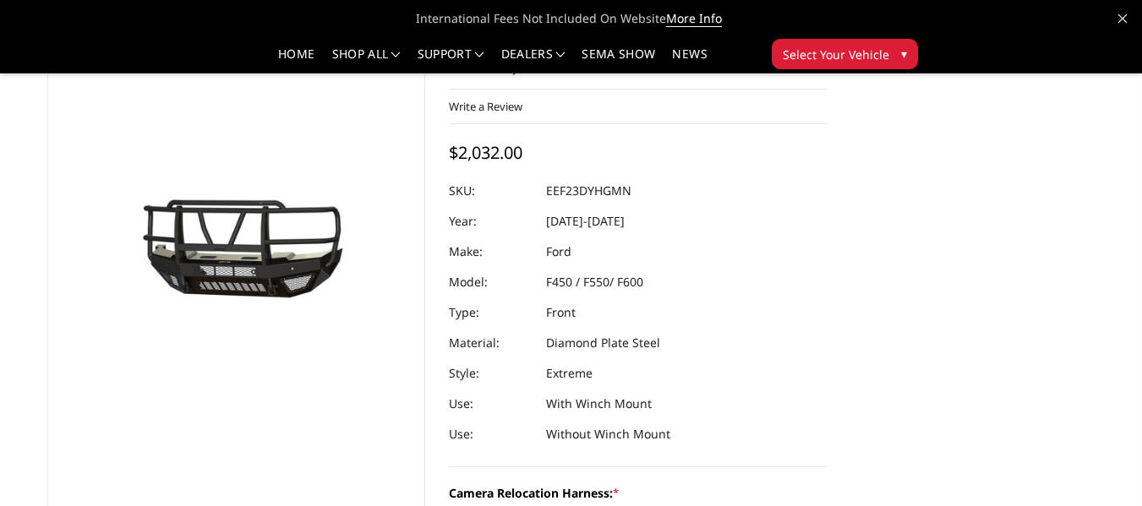
scroll to position [0, 0]
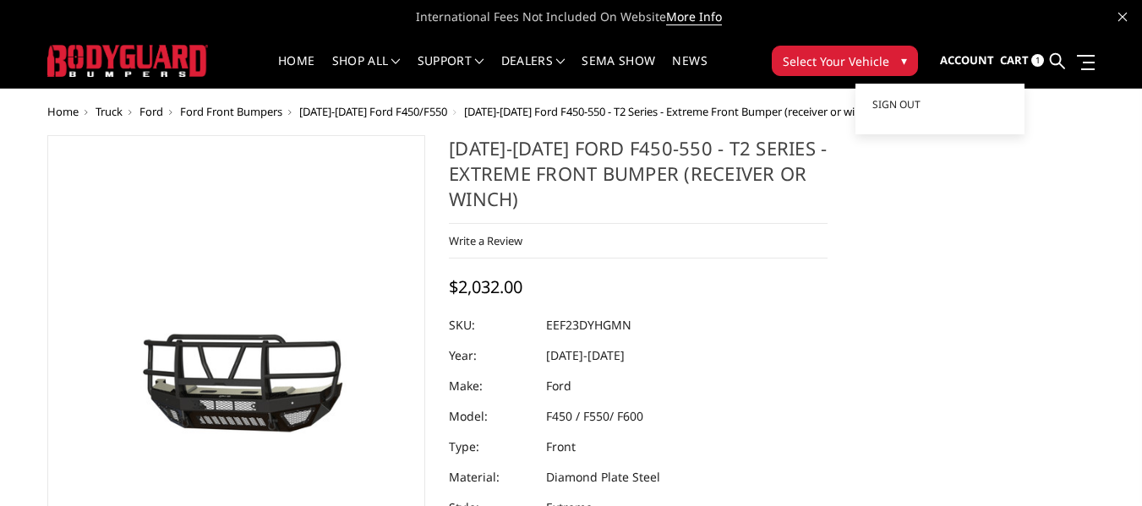
click at [965, 63] on span "Account" at bounding box center [967, 59] width 54 height 15
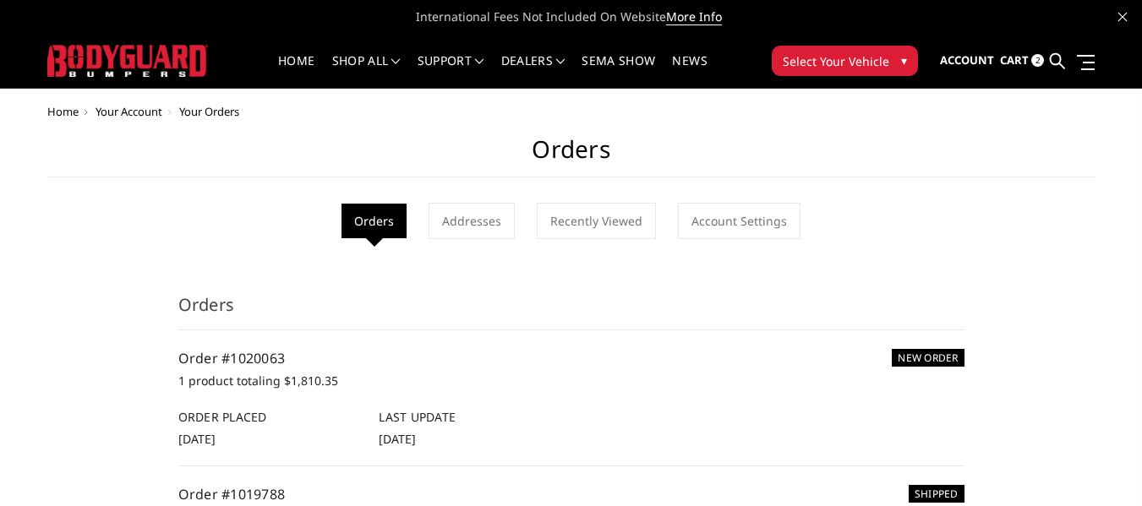
click at [54, 111] on span "Home" at bounding box center [62, 111] width 31 height 15
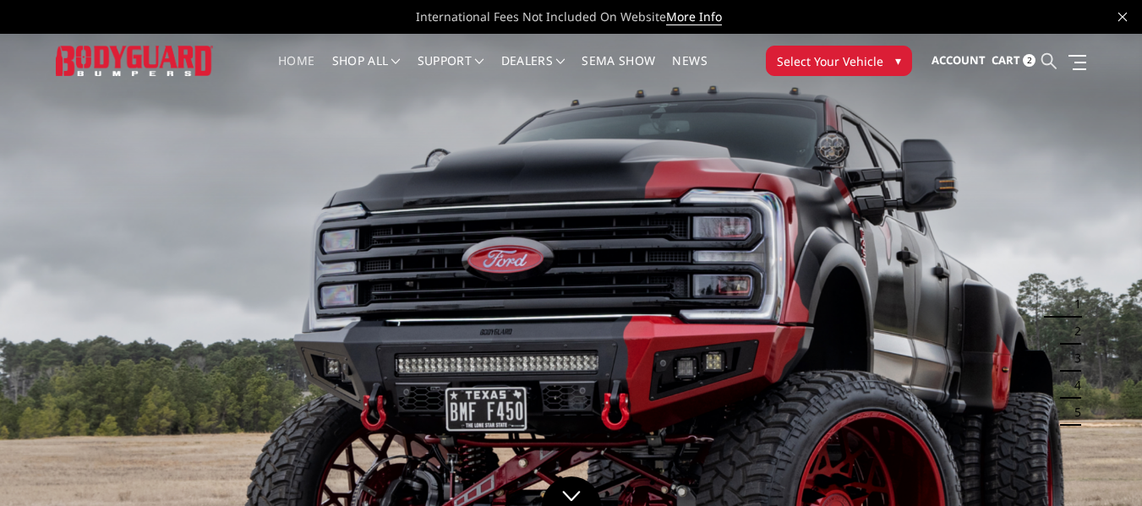
click at [1047, 59] on icon at bounding box center [1048, 60] width 15 height 15
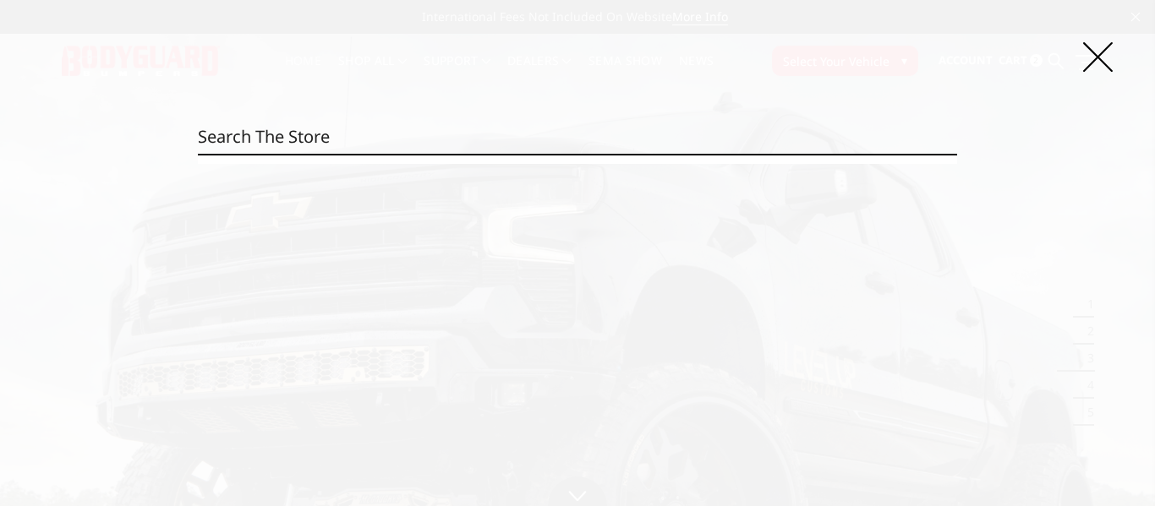
click at [260, 140] on input "Search" at bounding box center [577, 137] width 758 height 34
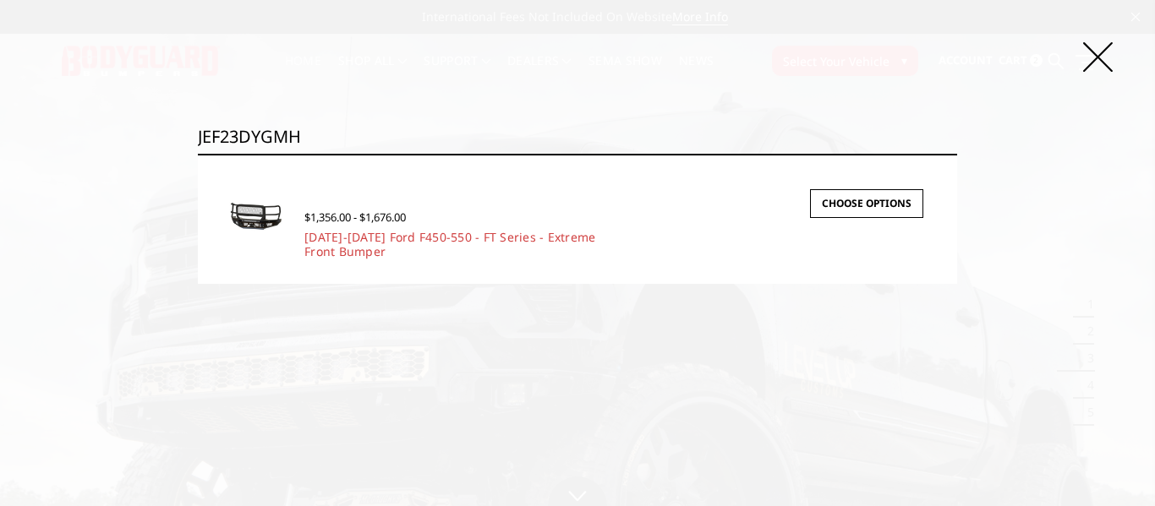
type input "JEF23DYGMH"
click at [957, 154] on input "Search" at bounding box center [957, 154] width 1 height 1
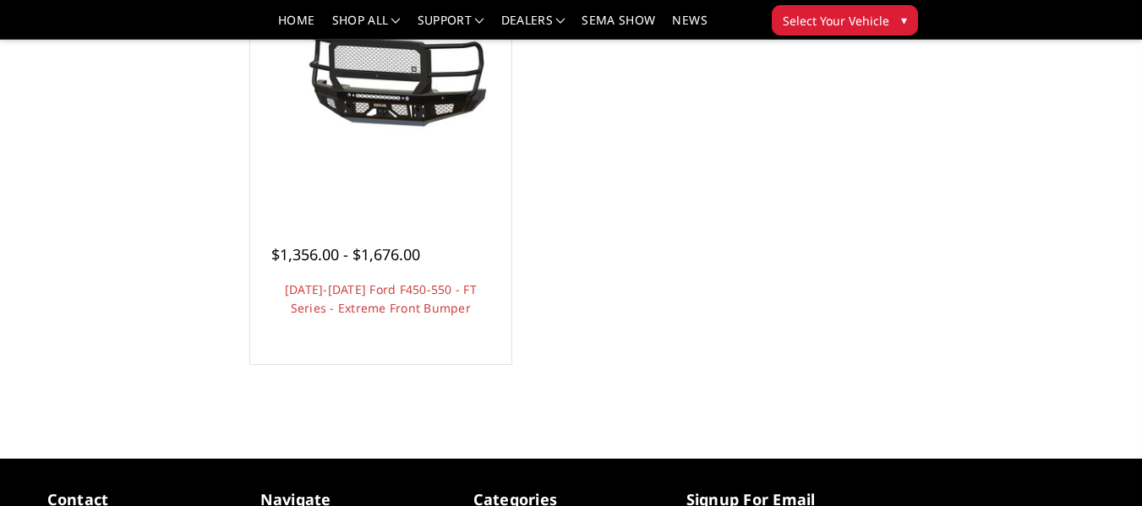
scroll to position [423, 0]
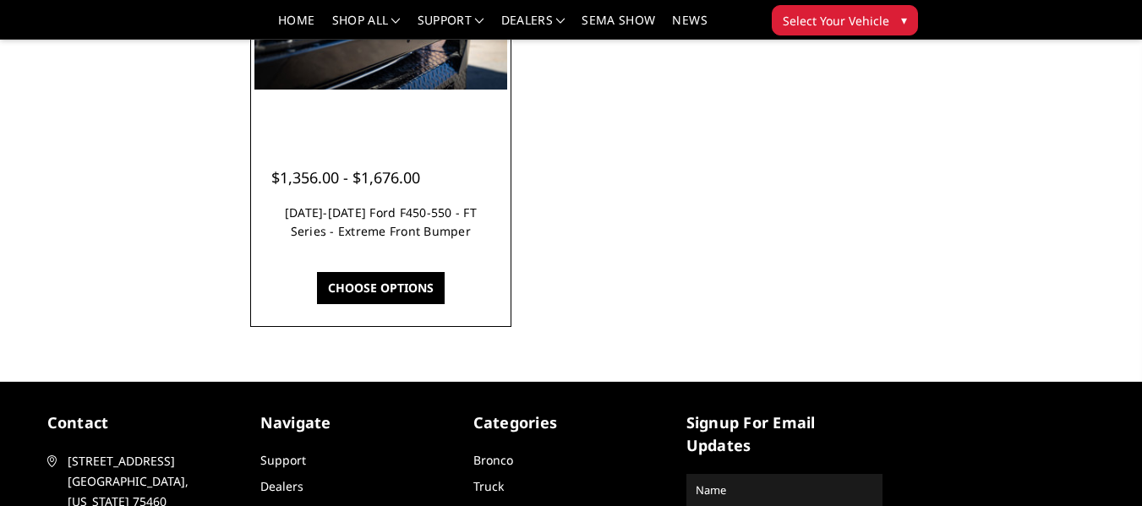
click at [389, 233] on link "[DATE]-[DATE] Ford F450-550 - FT Series - Extreme Front Bumper" at bounding box center [381, 222] width 192 height 35
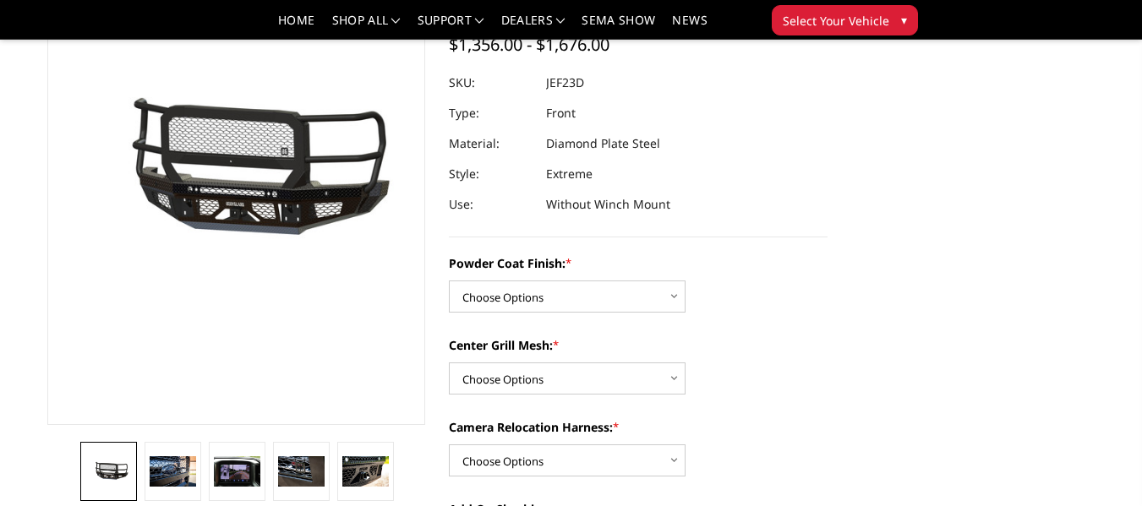
scroll to position [169, 0]
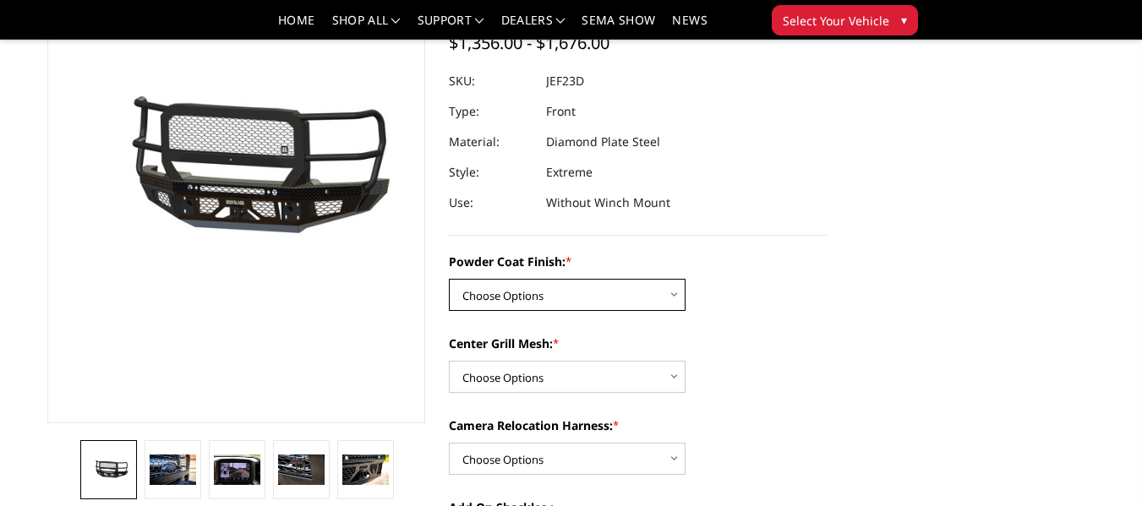
click at [657, 297] on select "Choose Options Bare Metal Gloss Black Powder Coat Textured Black Powder Coat" at bounding box center [567, 295] width 237 height 32
select select "3271"
click at [449, 279] on select "Choose Options Bare Metal Gloss Black Powder Coat Textured Black Powder Coat" at bounding box center [567, 295] width 237 height 32
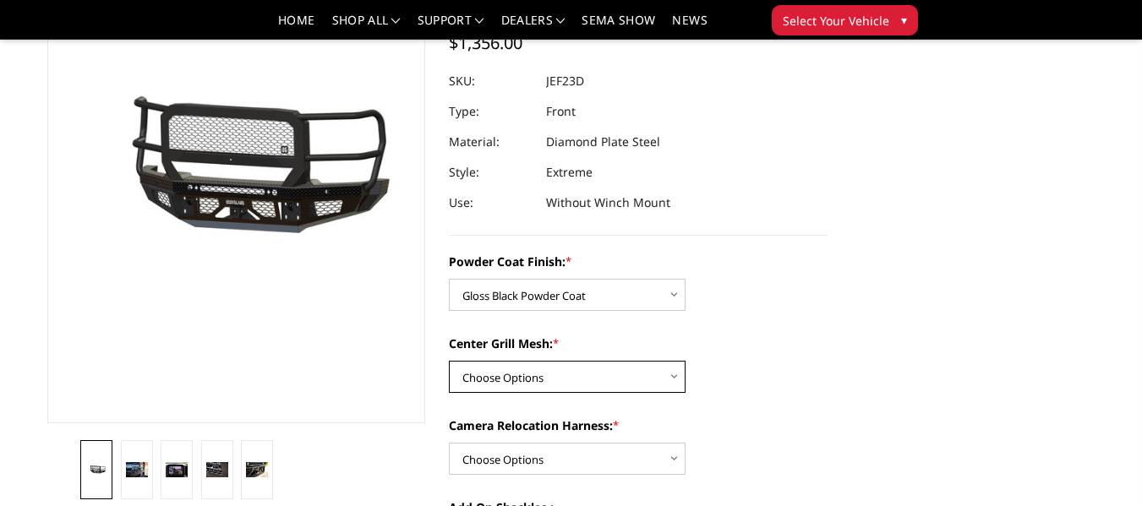
click at [613, 370] on select "Choose Options WITH Expanded Metal in Center Grill WITHOUT Expanded Metal in Ce…" at bounding box center [567, 377] width 237 height 32
select select "3273"
click at [449, 361] on select "Choose Options WITH Expanded Metal in Center Grill WITHOUT Expanded Metal in Ce…" at bounding box center [567, 377] width 237 height 32
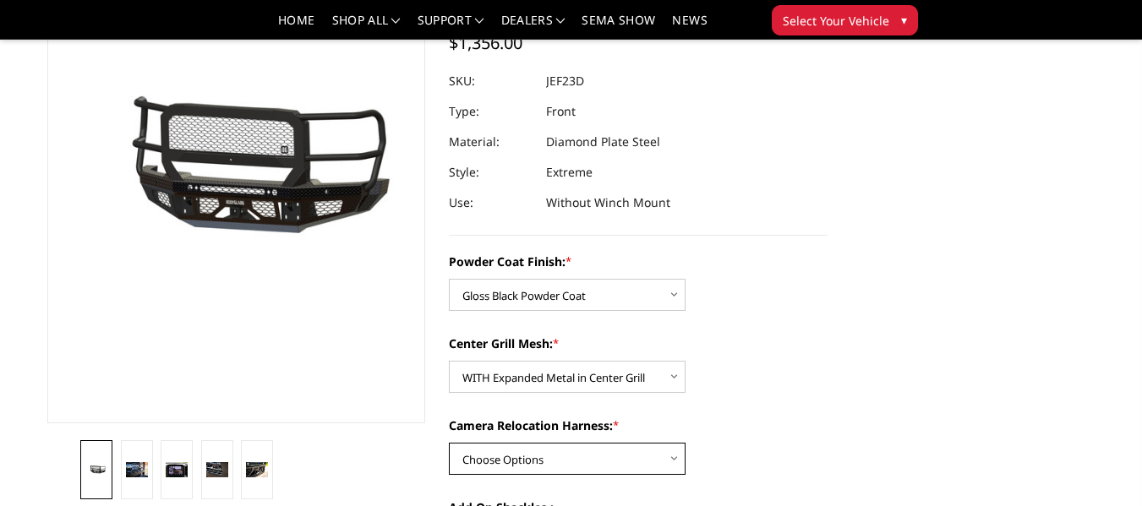
click at [664, 451] on select "Choose Options WITH Camera Relocation Harness WITHOUT Camera Relocation Harness" at bounding box center [567, 459] width 237 height 32
select select "3276"
click at [449, 443] on select "Choose Options WITH Camera Relocation Harness WITHOUT Camera Relocation Harness" at bounding box center [567, 459] width 237 height 32
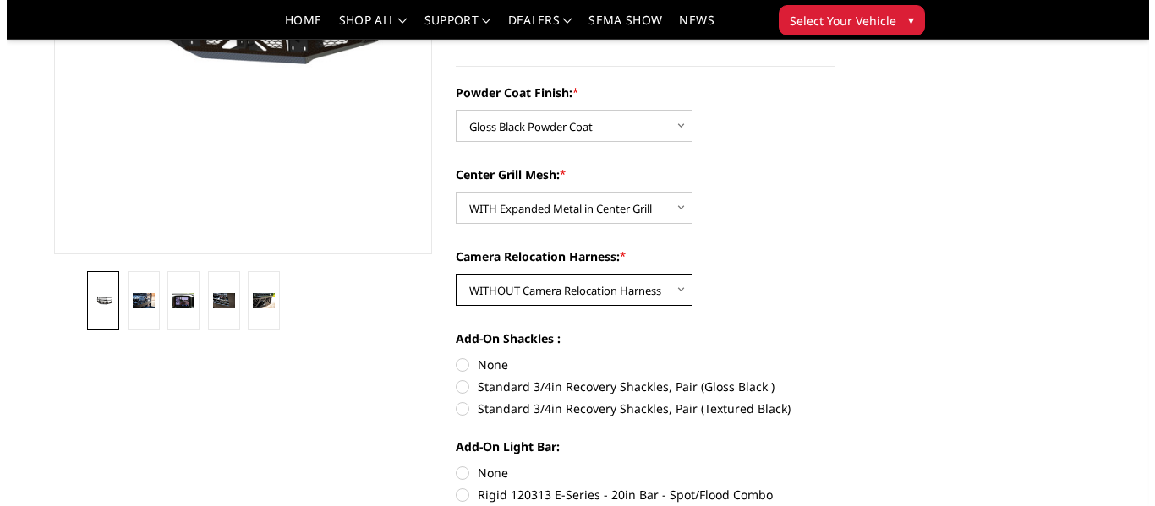
scroll to position [423, 0]
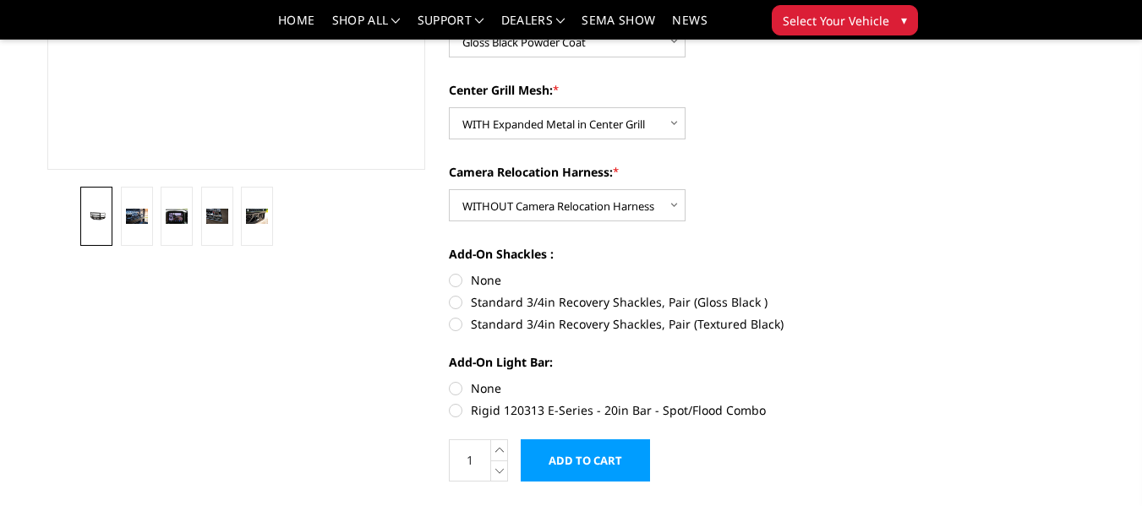
click at [457, 300] on label "Standard 3/4in Recovery Shackles, Pair (Gloss Black )" at bounding box center [638, 302] width 379 height 18
click at [828, 272] on input "Standard 3/4in Recovery Shackles, Pair (Gloss Black )" at bounding box center [828, 271] width 1 height 1
radio input "true"
click at [456, 384] on label "None" at bounding box center [638, 389] width 379 height 18
click at [450, 380] on input "None" at bounding box center [449, 380] width 1 height 1
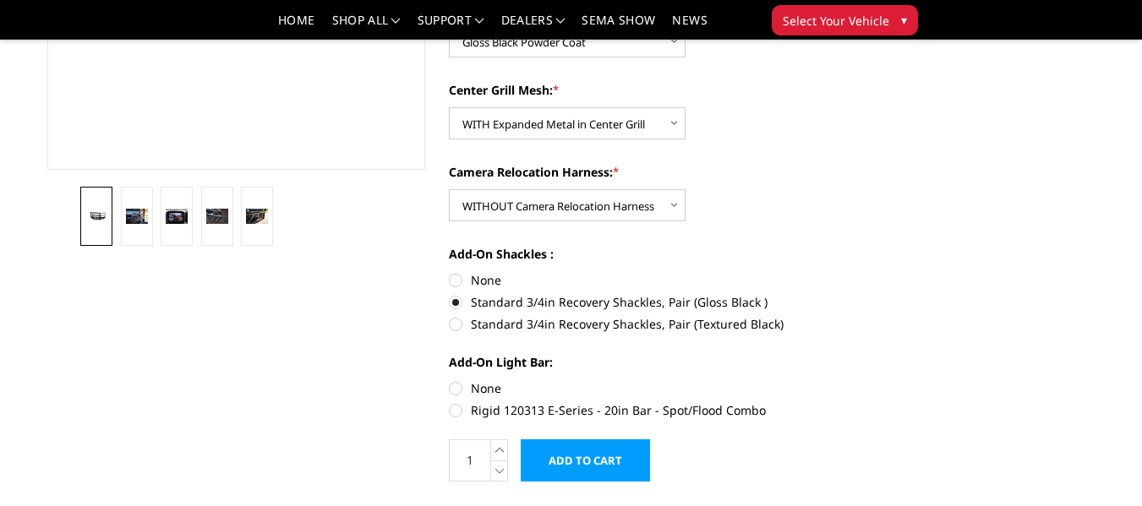
radio input "true"
click at [582, 455] on input "Add to Cart" at bounding box center [585, 461] width 129 height 42
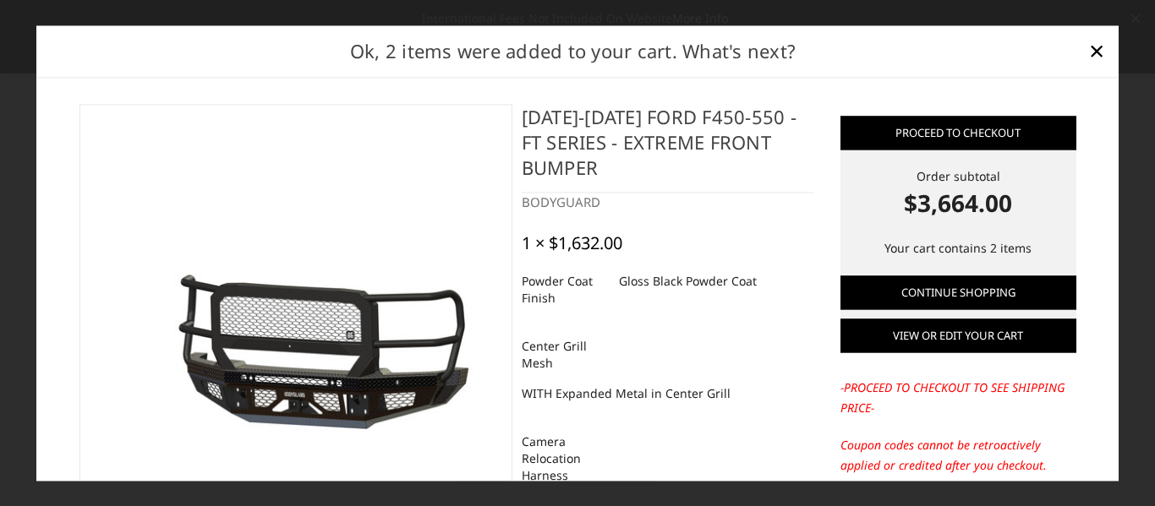
click at [929, 346] on link "View or edit your cart" at bounding box center [958, 336] width 236 height 34
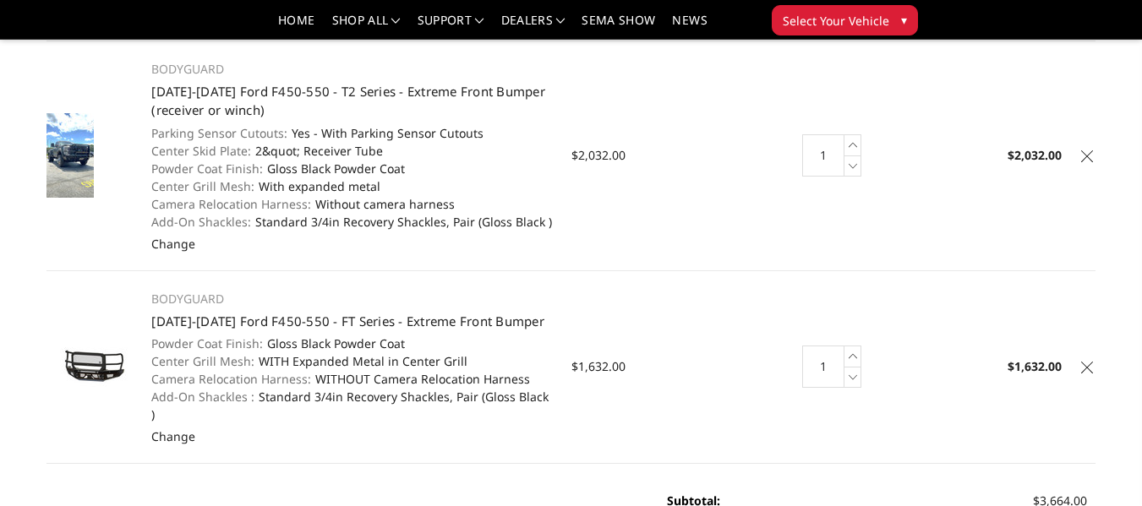
scroll to position [169, 0]
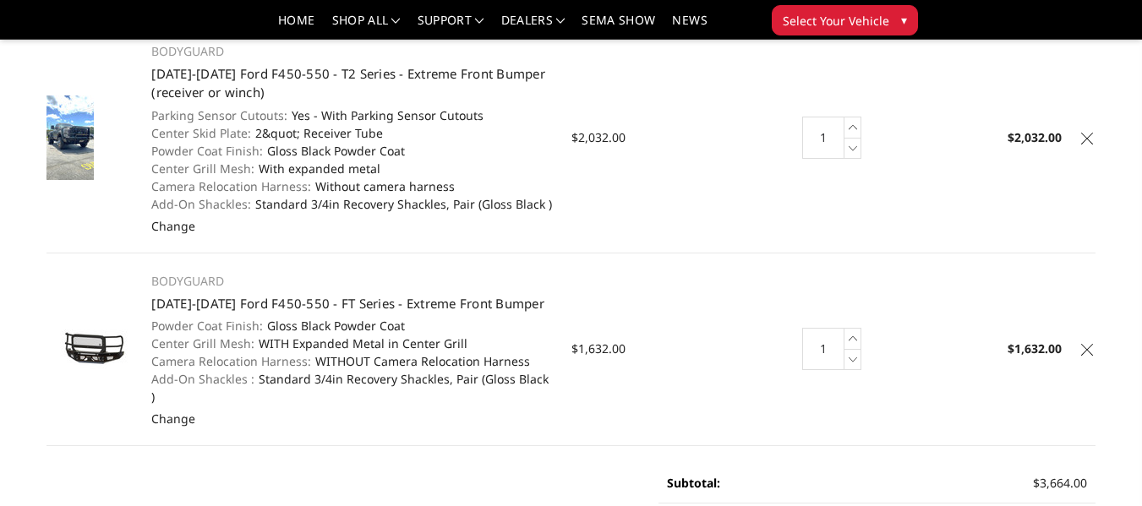
click at [1088, 134] on icon at bounding box center [1087, 139] width 12 height 12
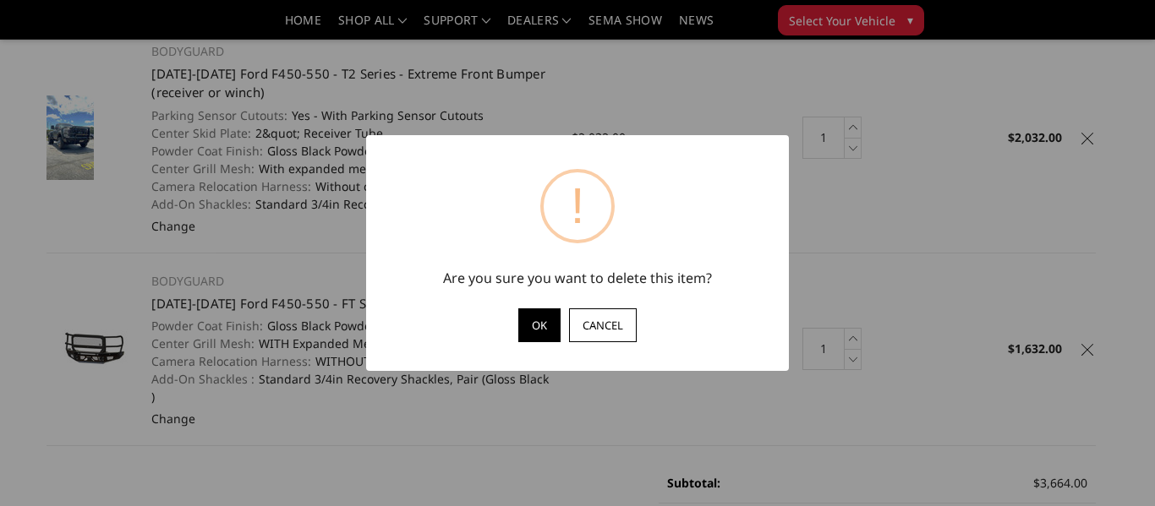
click at [549, 328] on button "OK" at bounding box center [539, 326] width 42 height 34
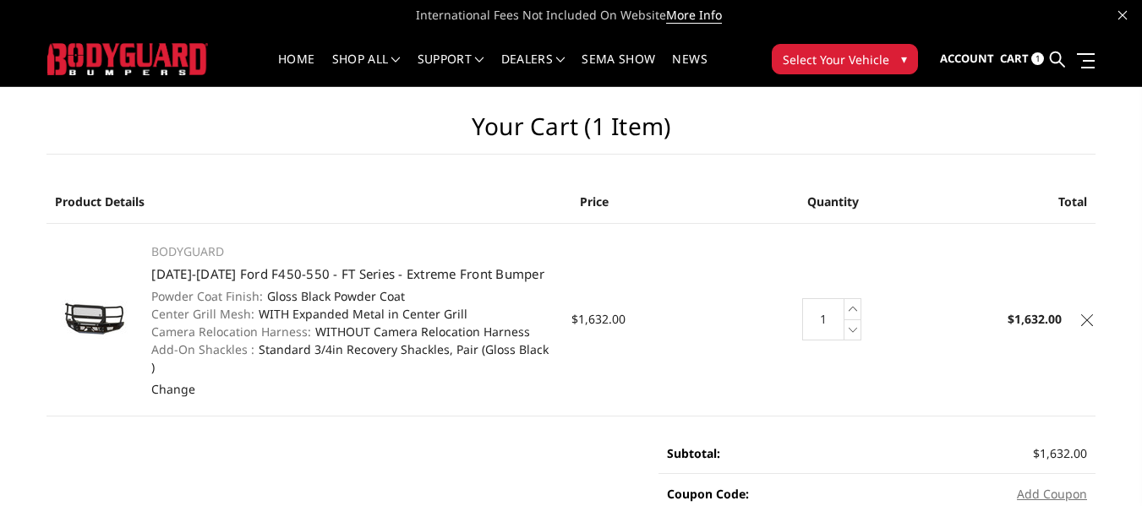
scroll to position [0, 0]
